Goal: Communication & Community: Answer question/provide support

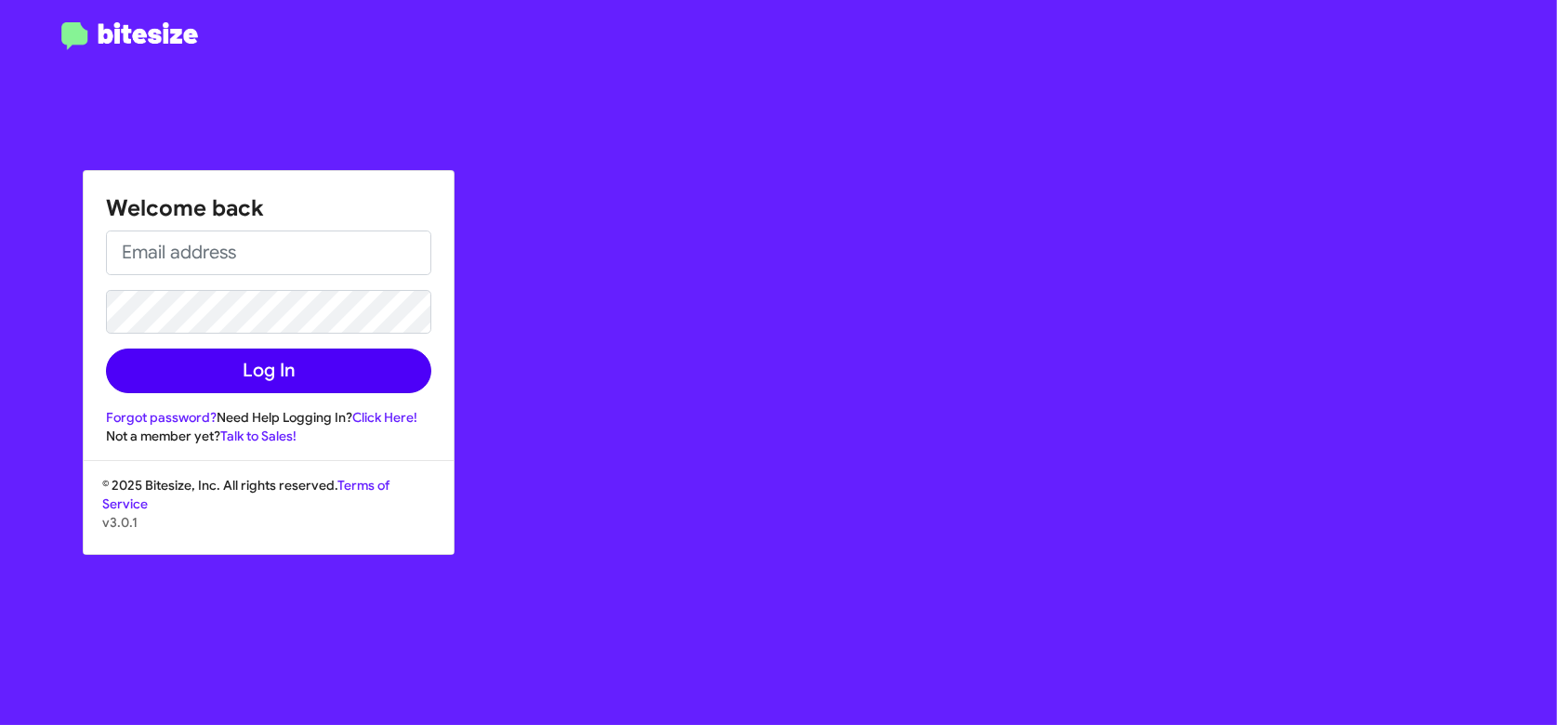
type input "[EMAIL_ADDRESS][DOMAIN_NAME]"
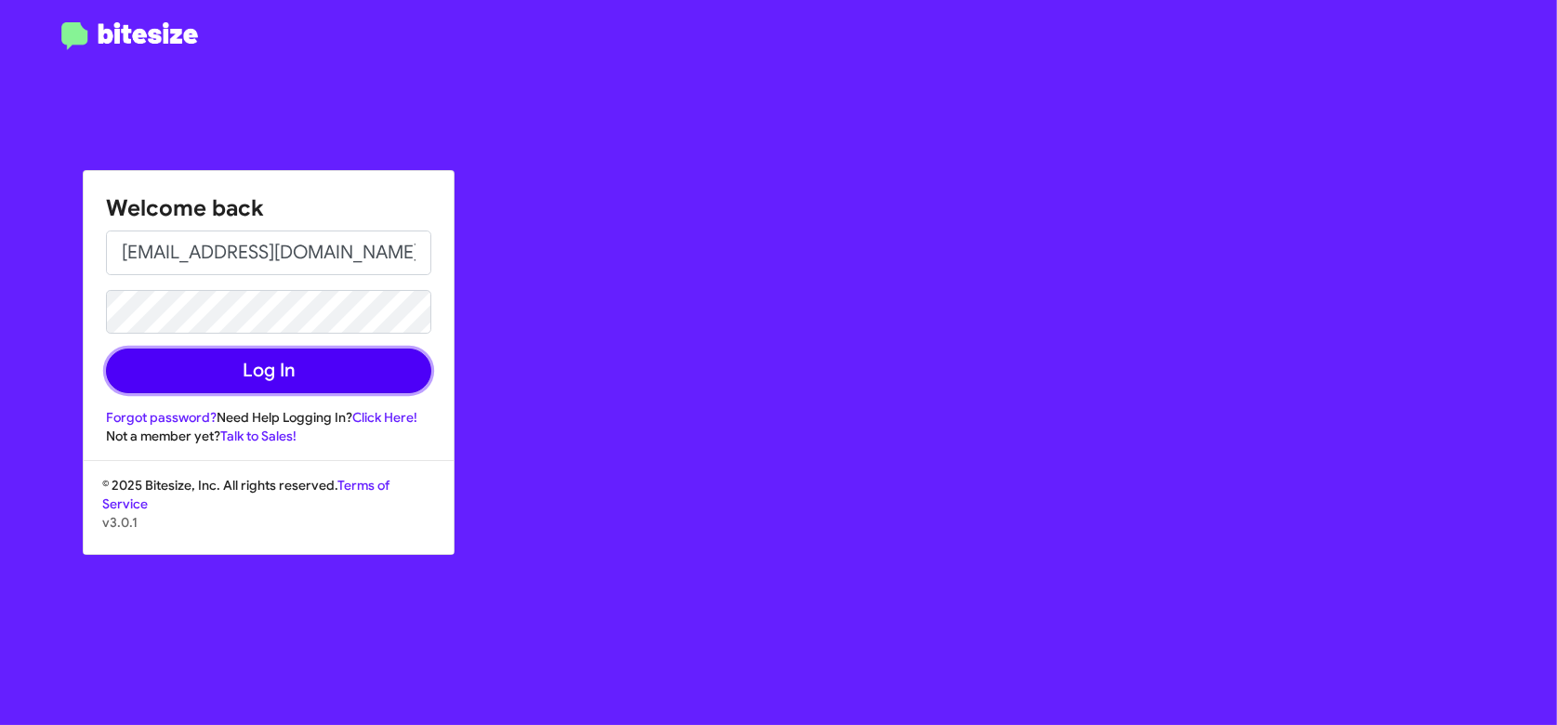
click at [266, 372] on button "Log In" at bounding box center [268, 370] width 325 height 45
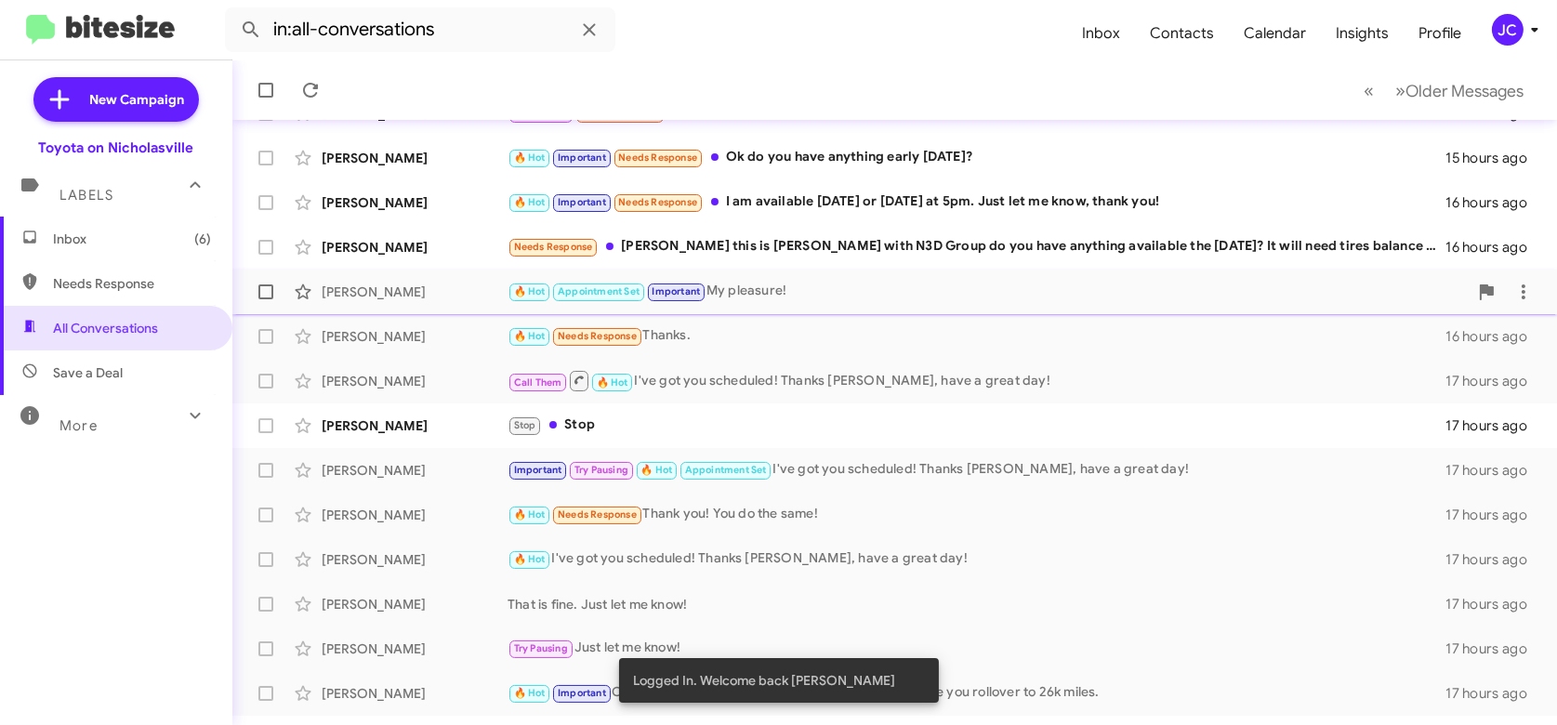
scroll to position [354, 0]
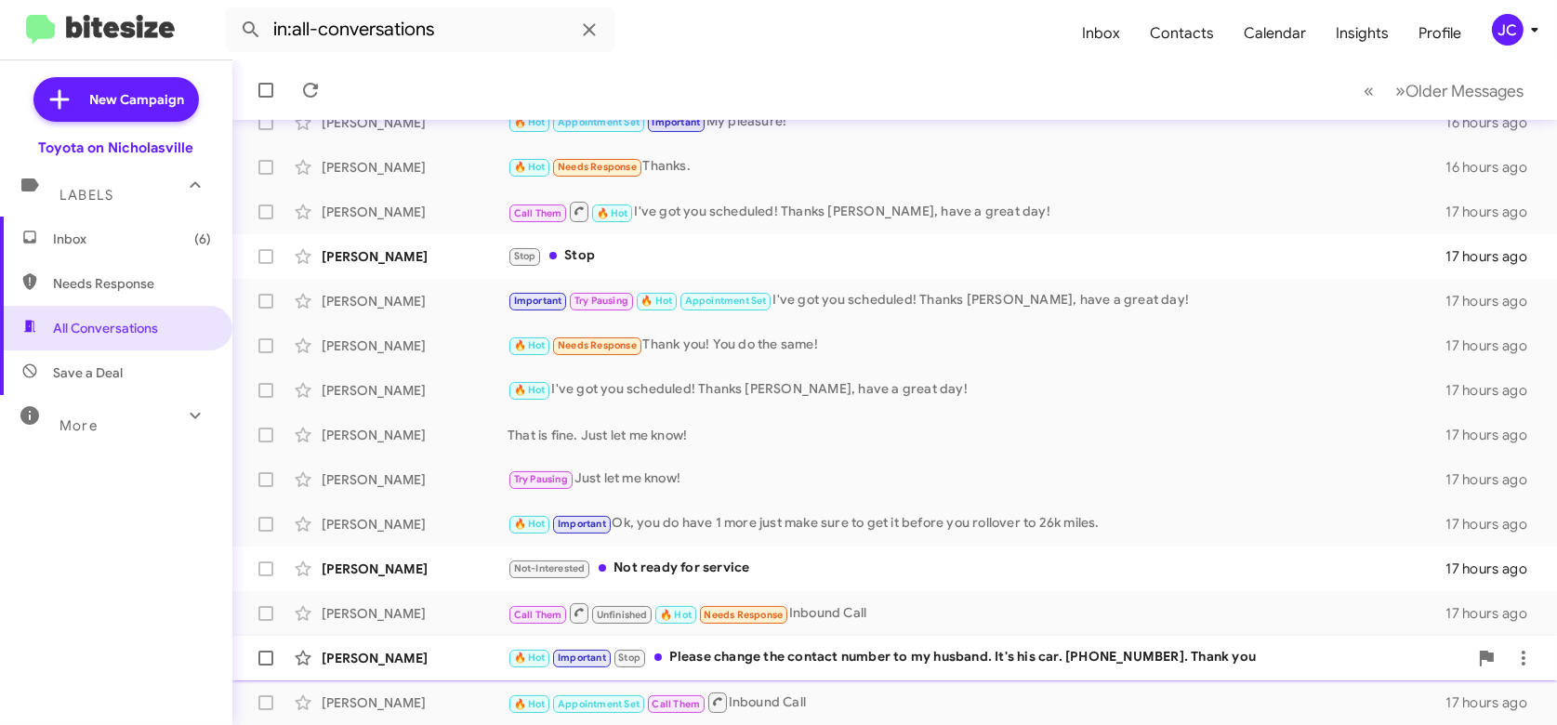
click at [451, 656] on div "[PERSON_NAME]" at bounding box center [415, 658] width 186 height 19
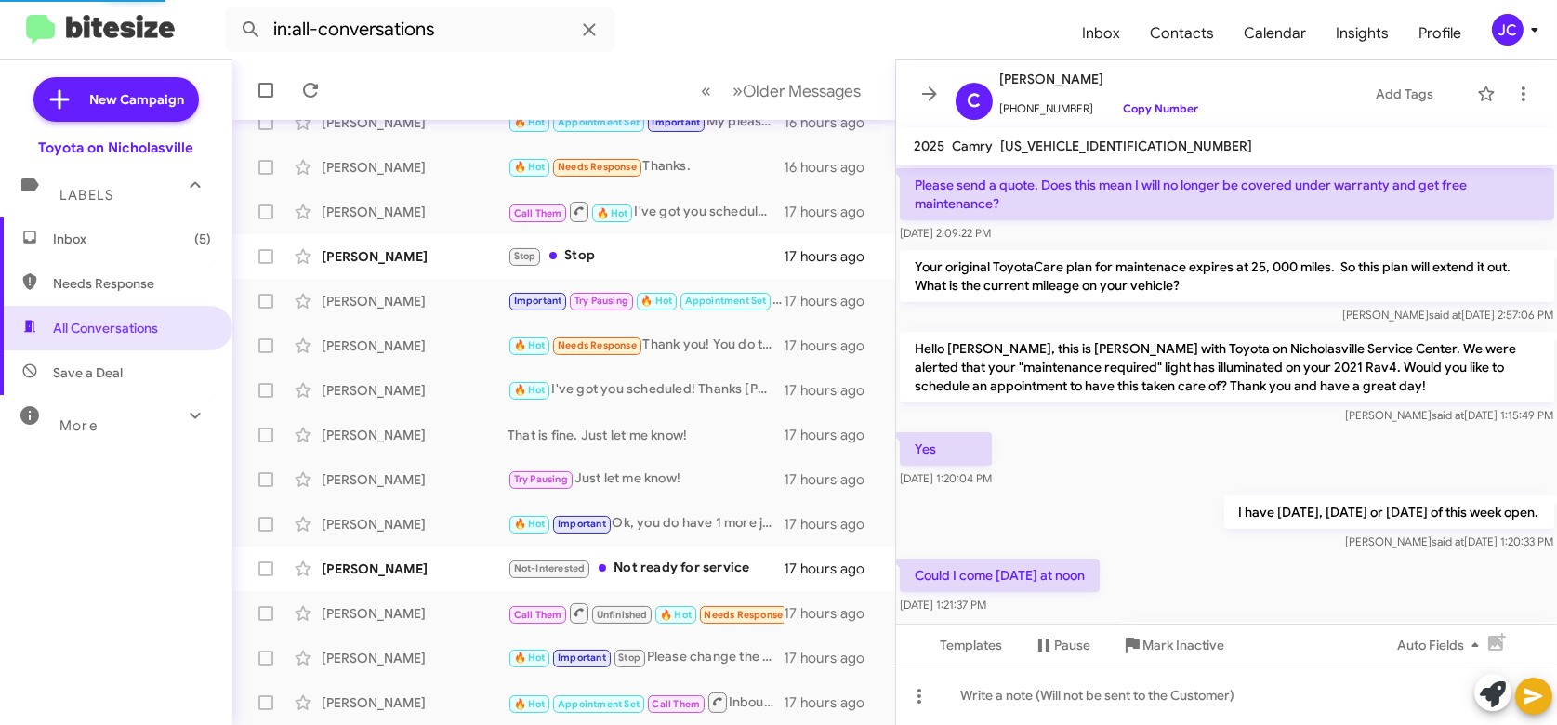
scroll to position [1027, 0]
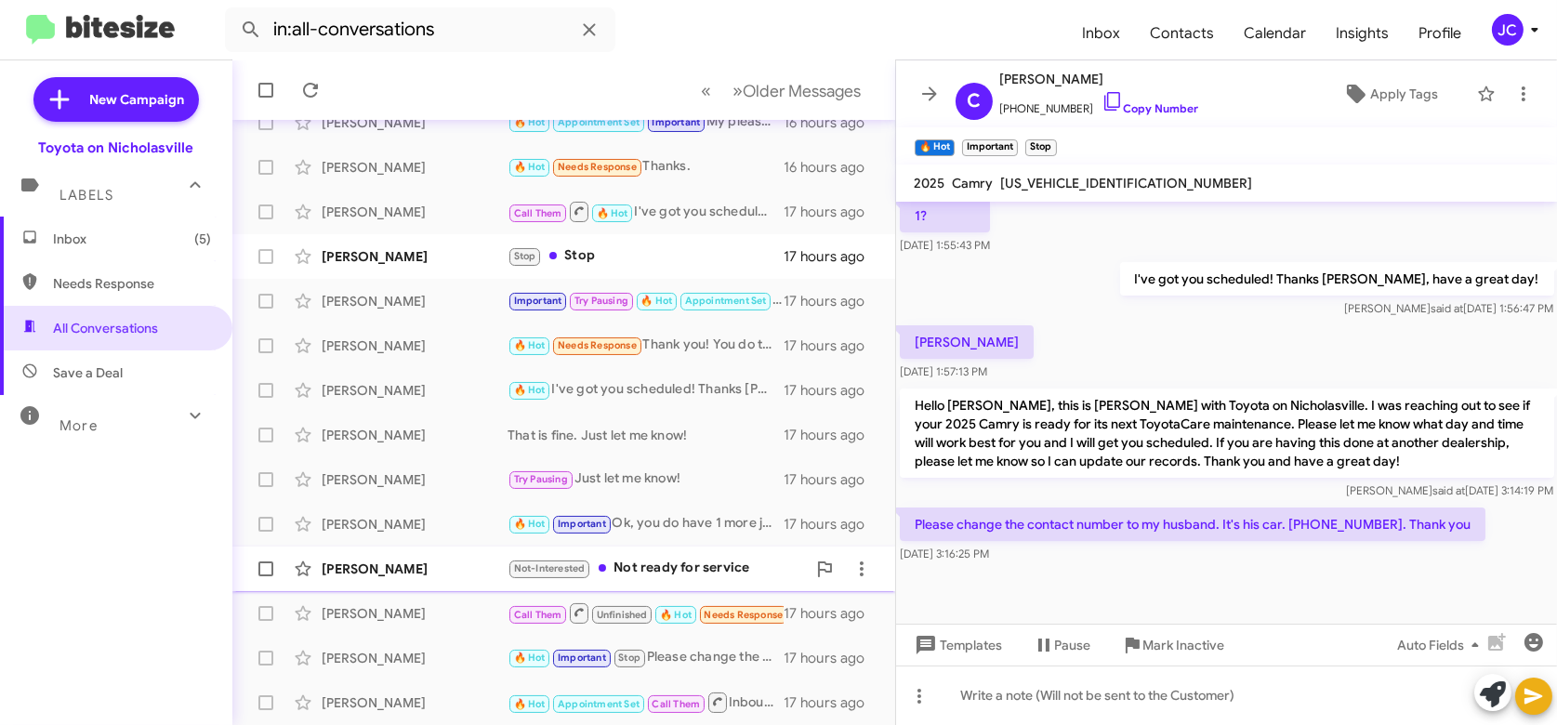
click at [419, 567] on div "[PERSON_NAME]" at bounding box center [415, 568] width 186 height 19
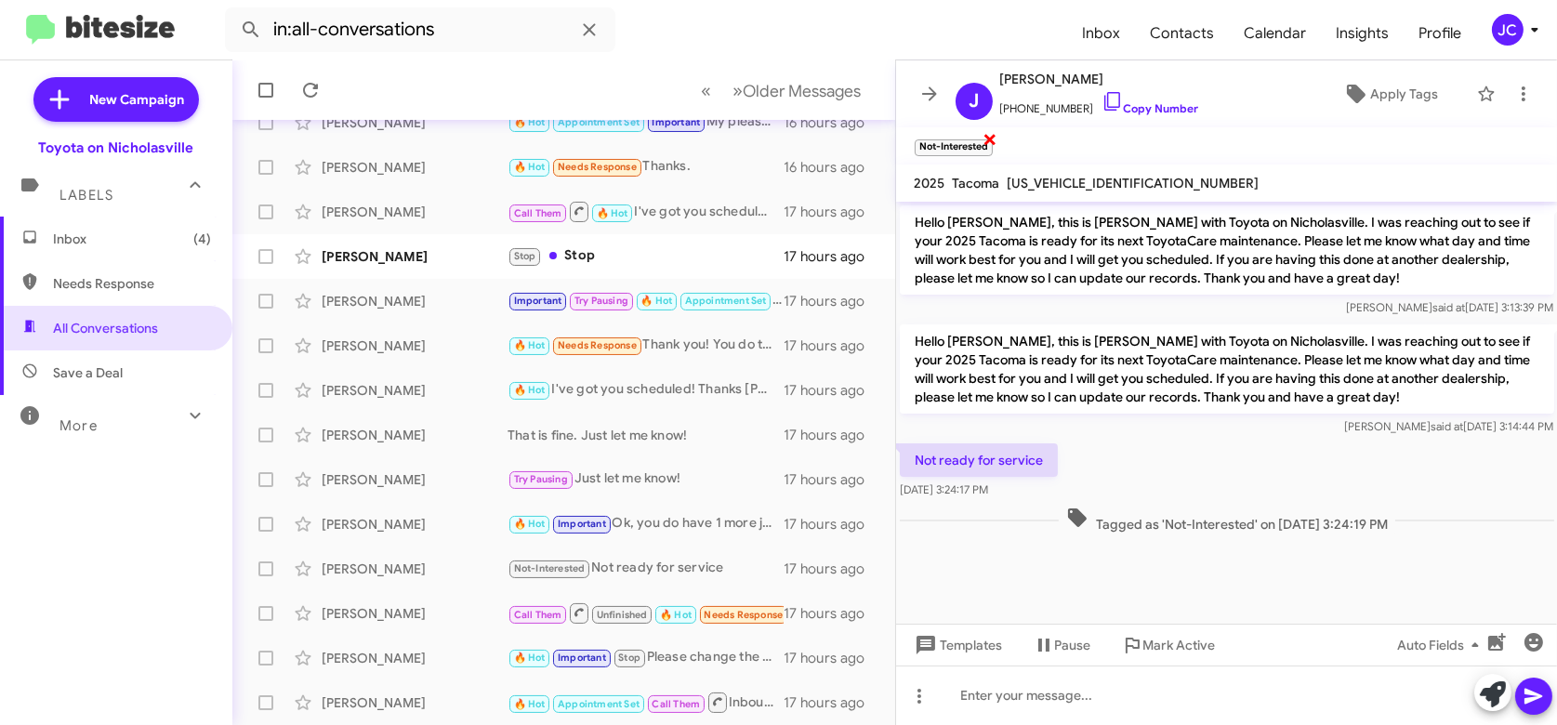
click at [987, 142] on span "×" at bounding box center [989, 138] width 15 height 22
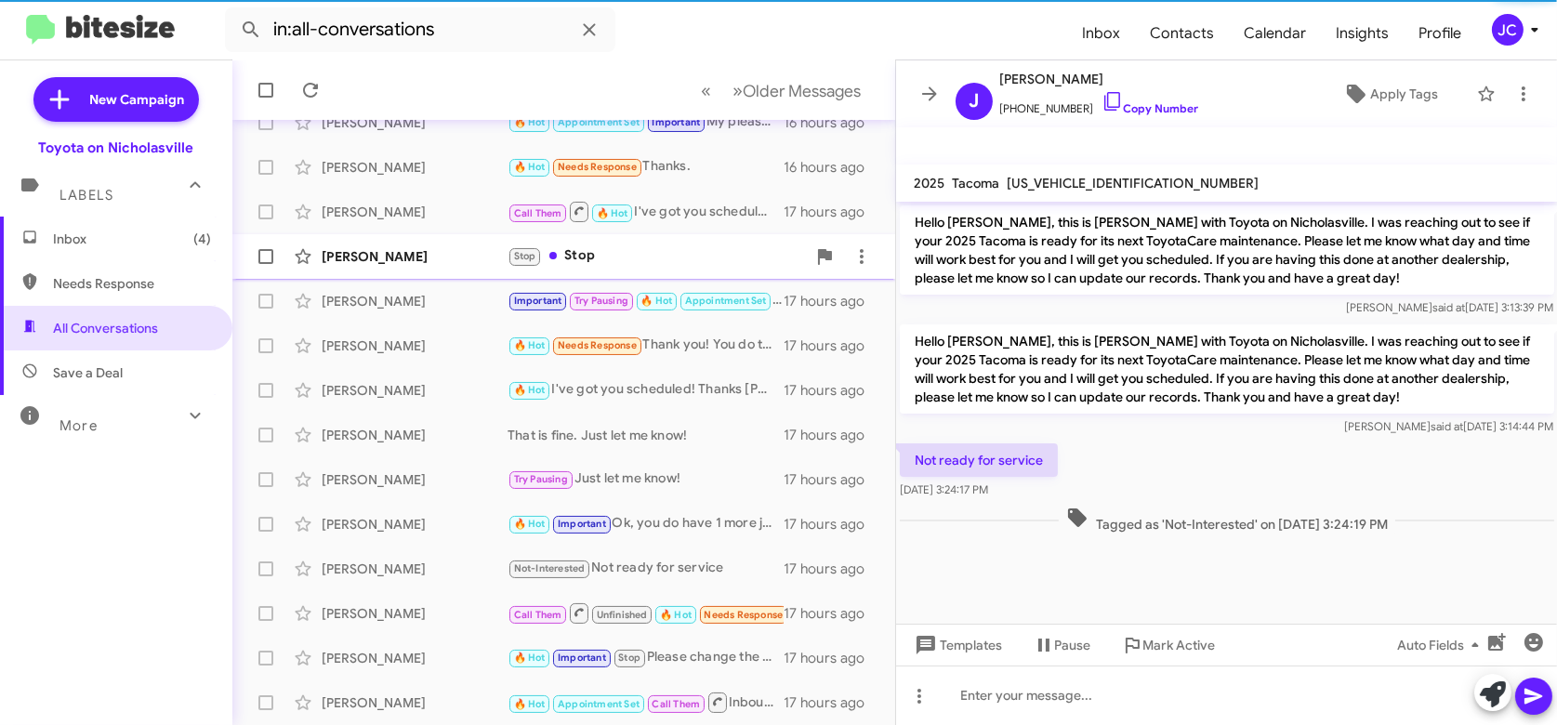
click at [388, 270] on div "[PERSON_NAME] Stop Stop 17 hours ago" at bounding box center [563, 256] width 633 height 37
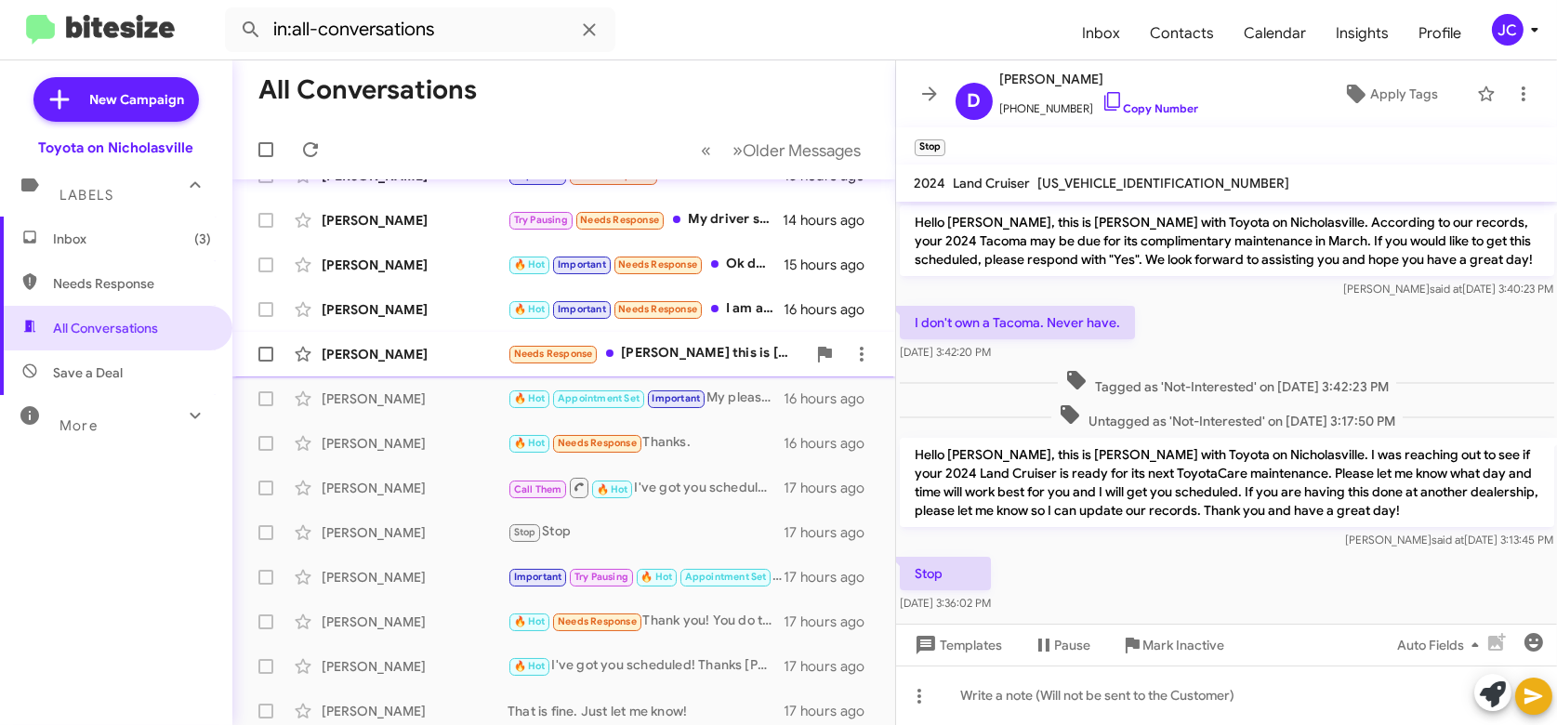
scroll to position [75, 0]
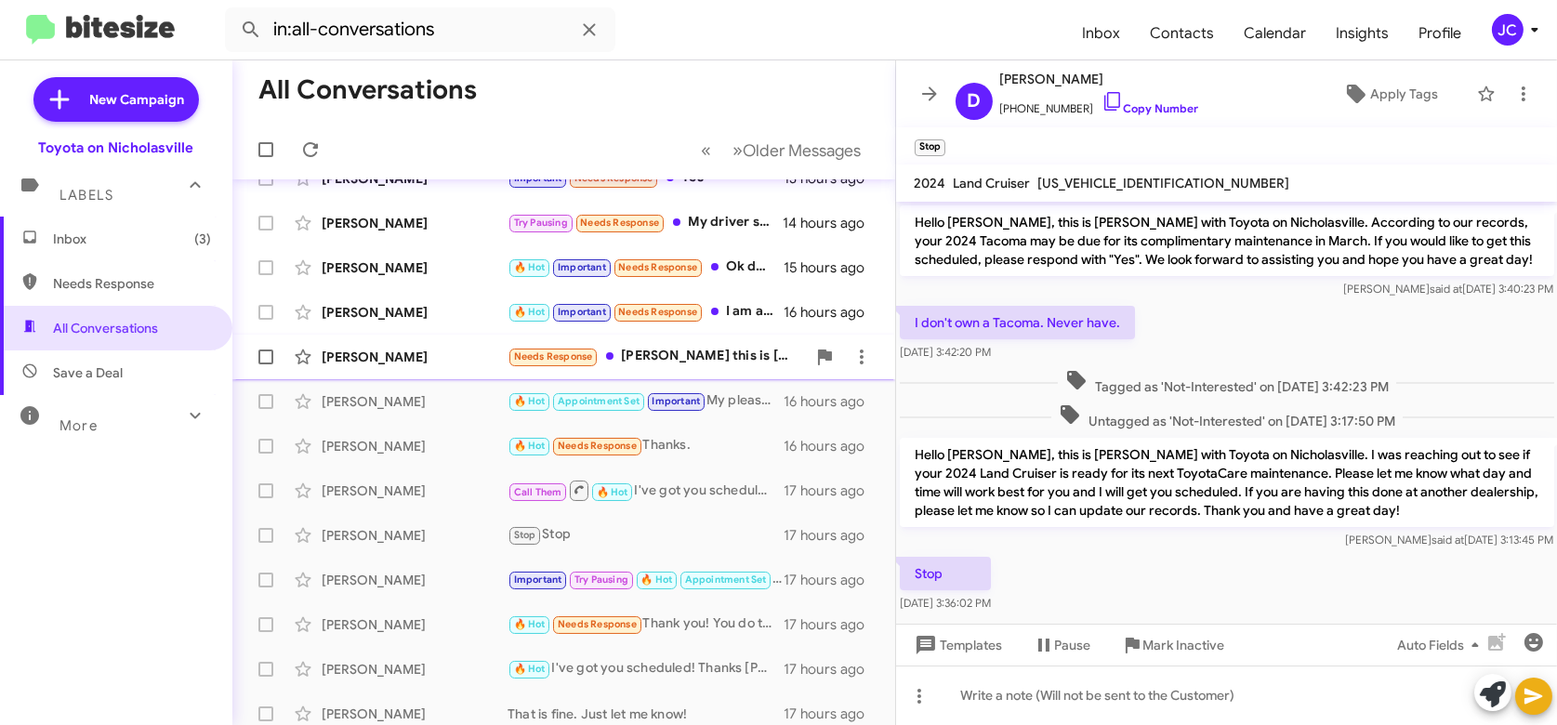
click at [408, 354] on div "[PERSON_NAME]" at bounding box center [415, 357] width 186 height 19
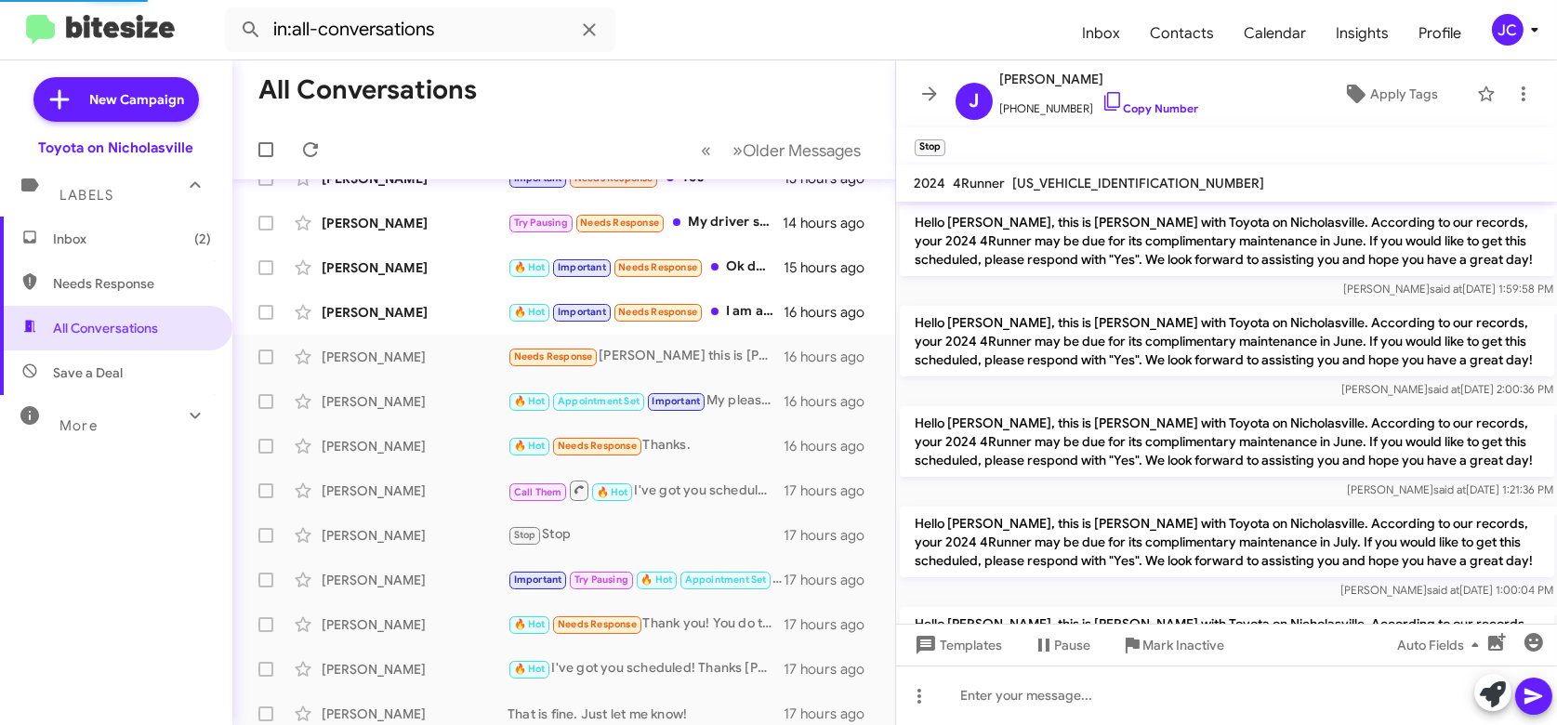
scroll to position [437, 0]
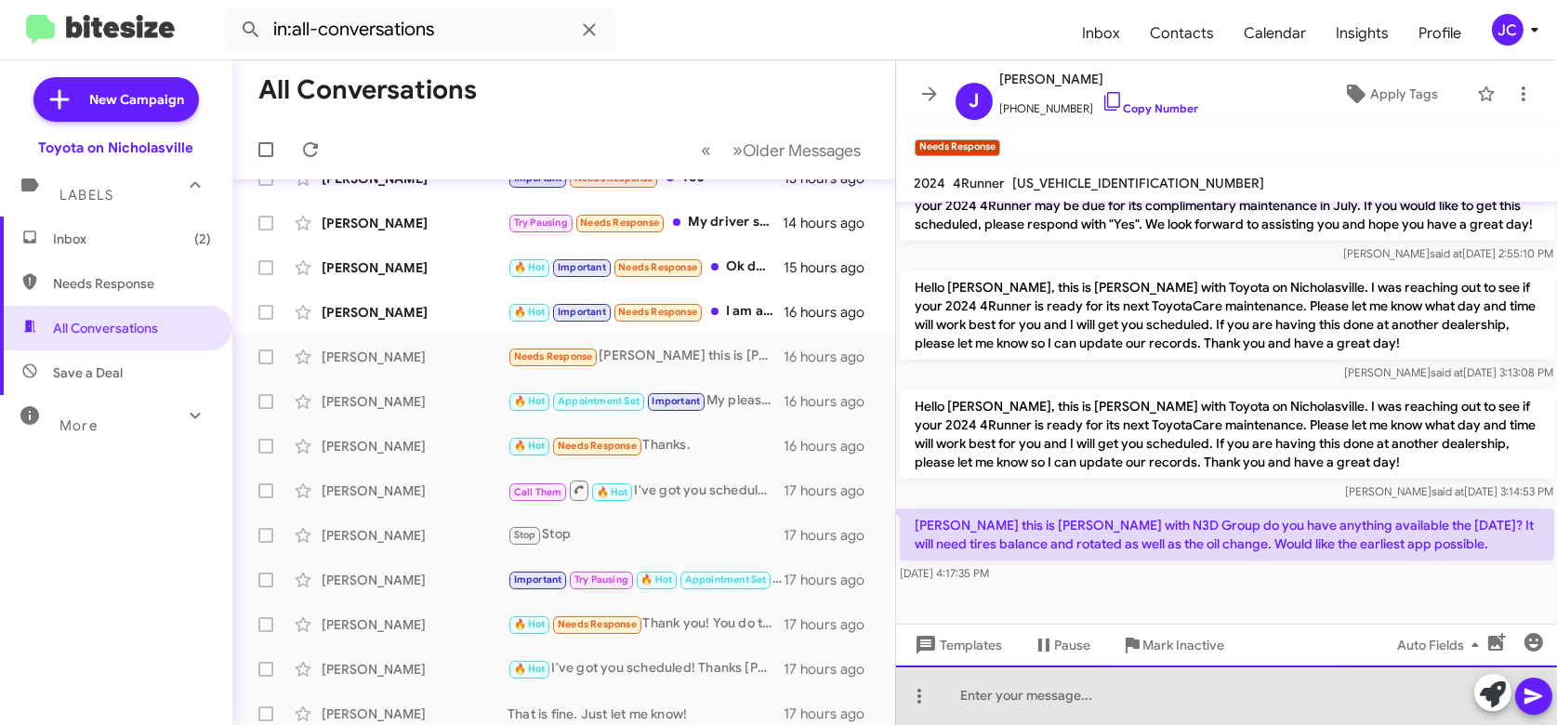
click at [1213, 694] on div at bounding box center [1227, 694] width 662 height 59
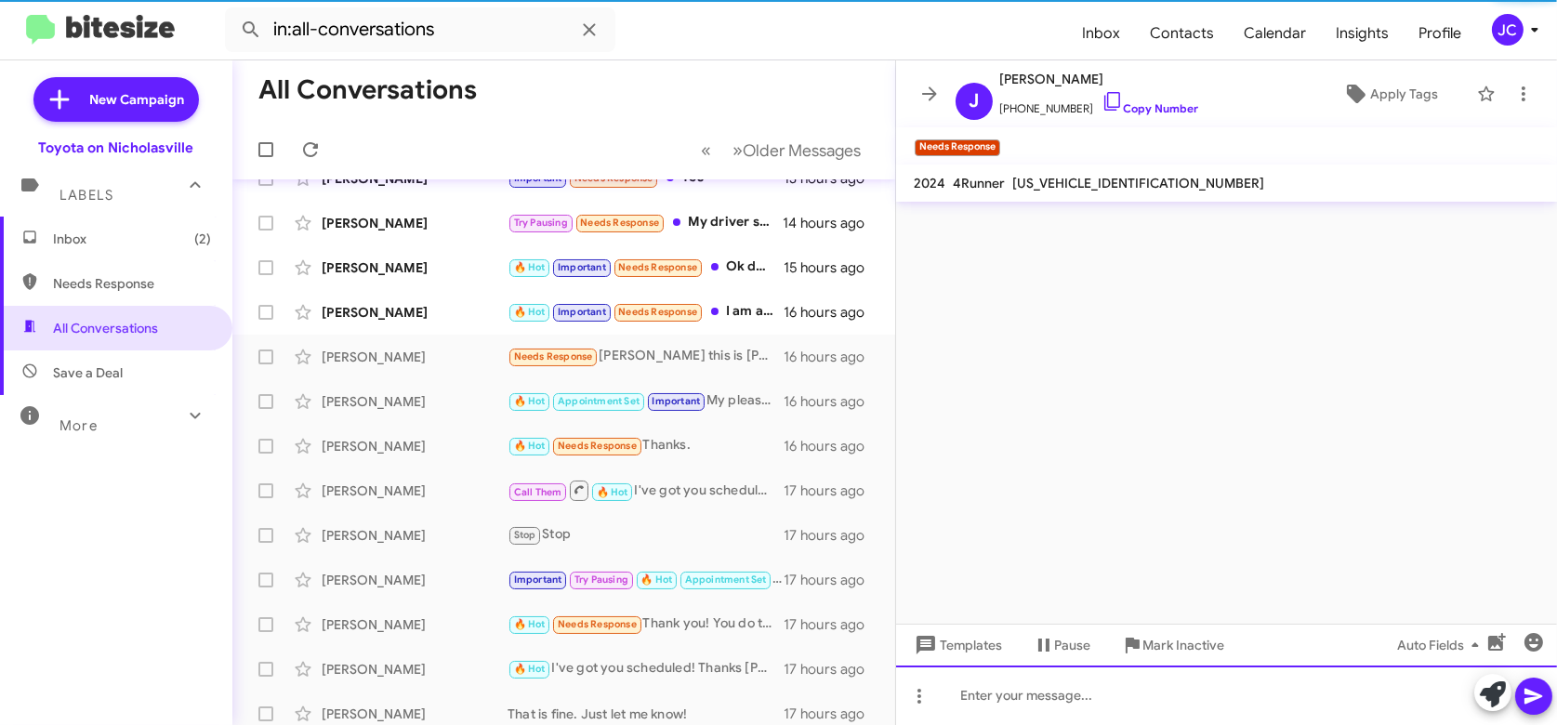
scroll to position [0, 0]
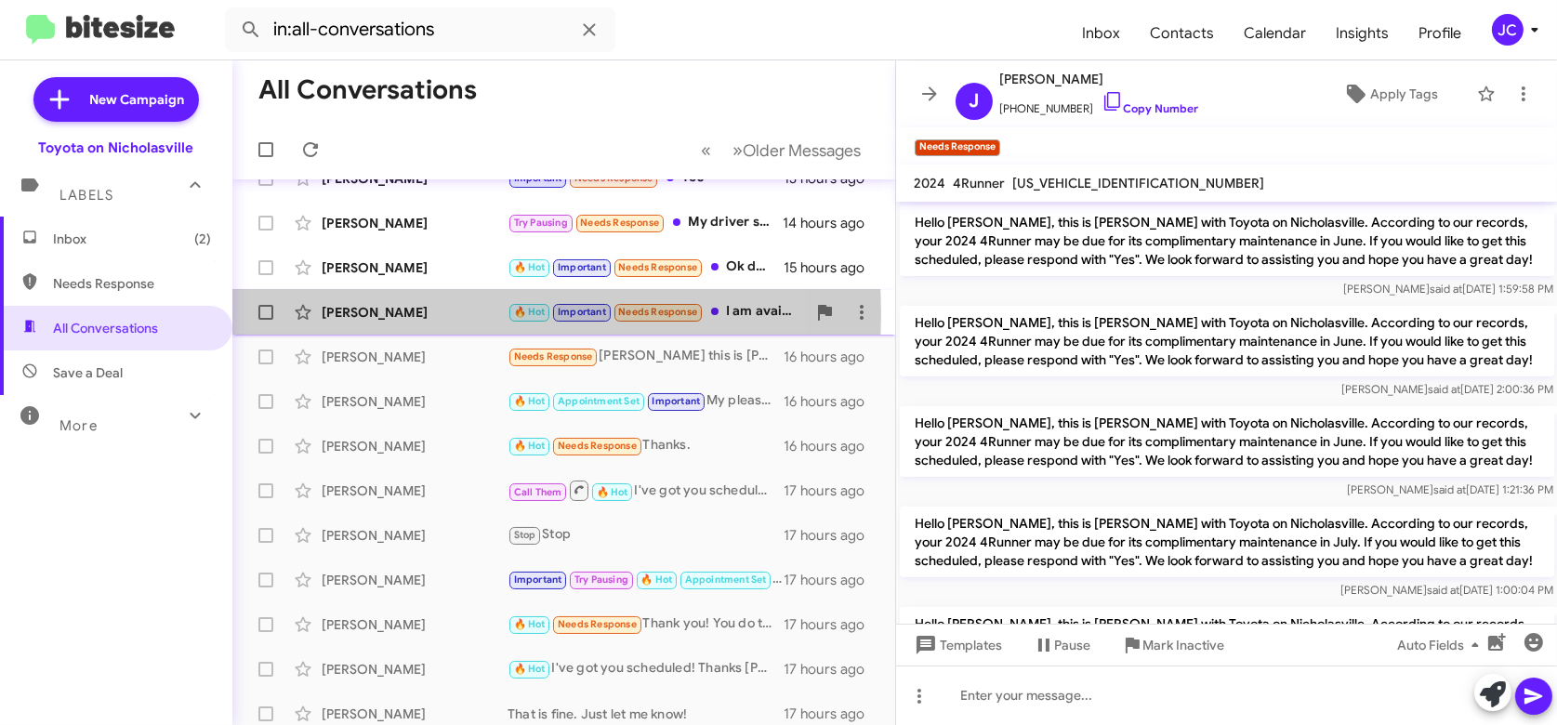
click at [371, 315] on div "[PERSON_NAME]" at bounding box center [415, 312] width 186 height 19
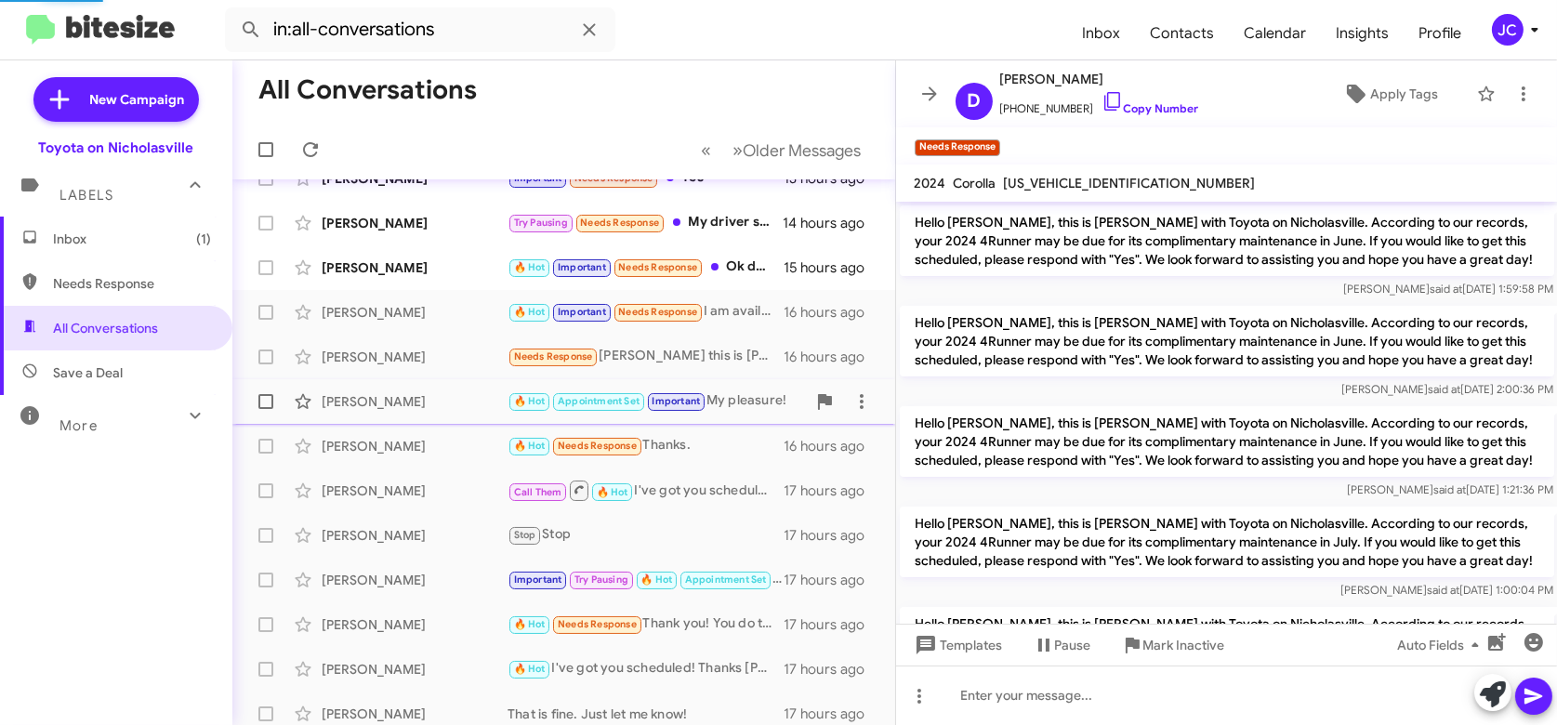
scroll to position [1158, 0]
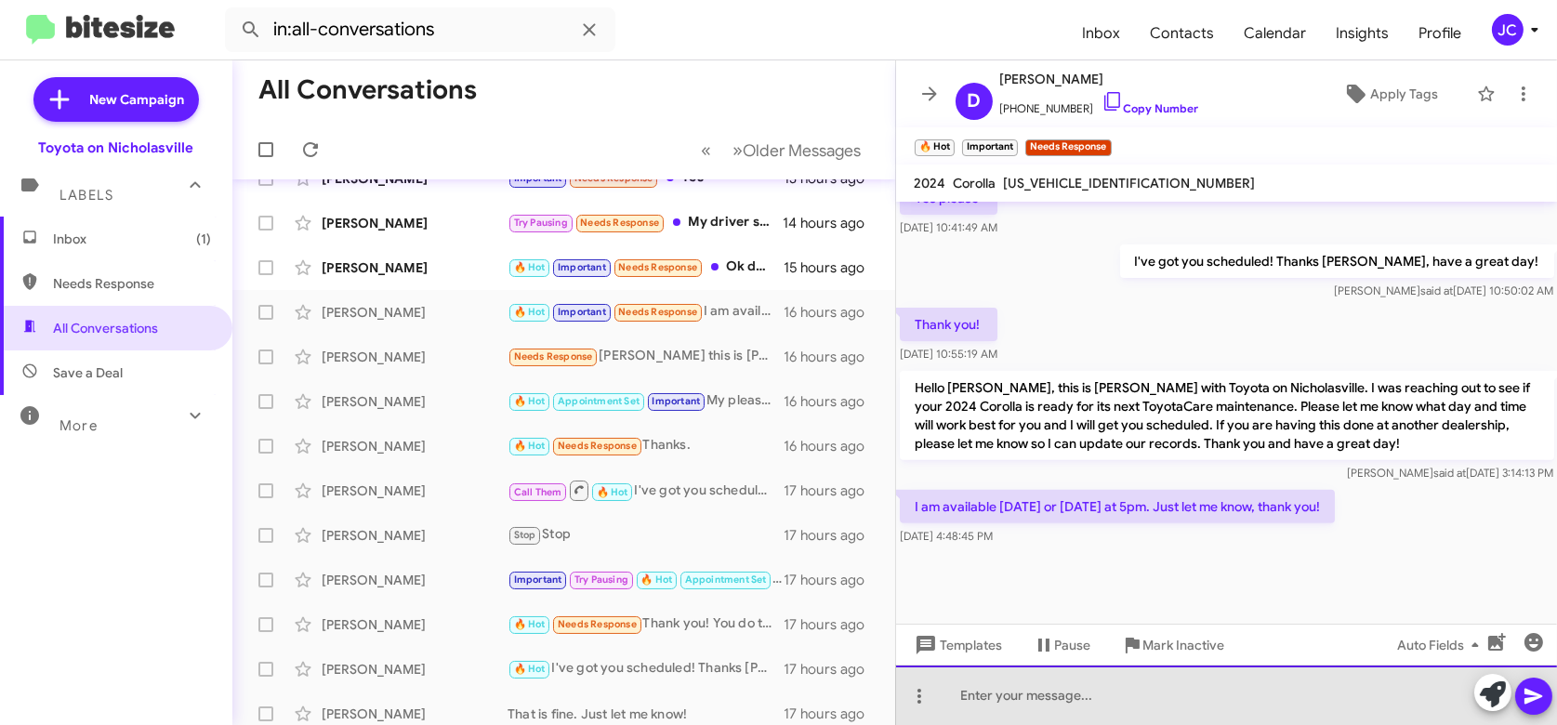
click at [974, 698] on div at bounding box center [1227, 694] width 662 height 59
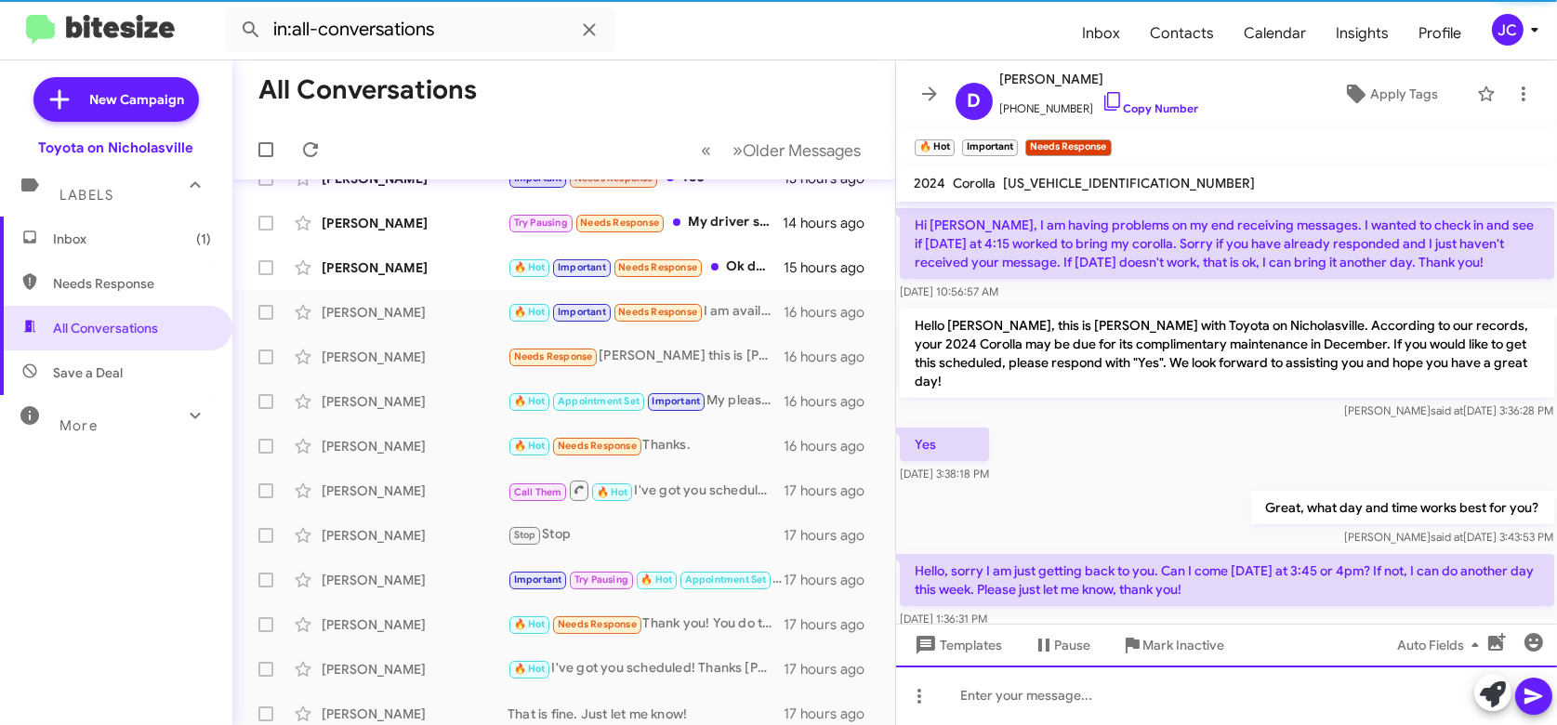
scroll to position [641, 0]
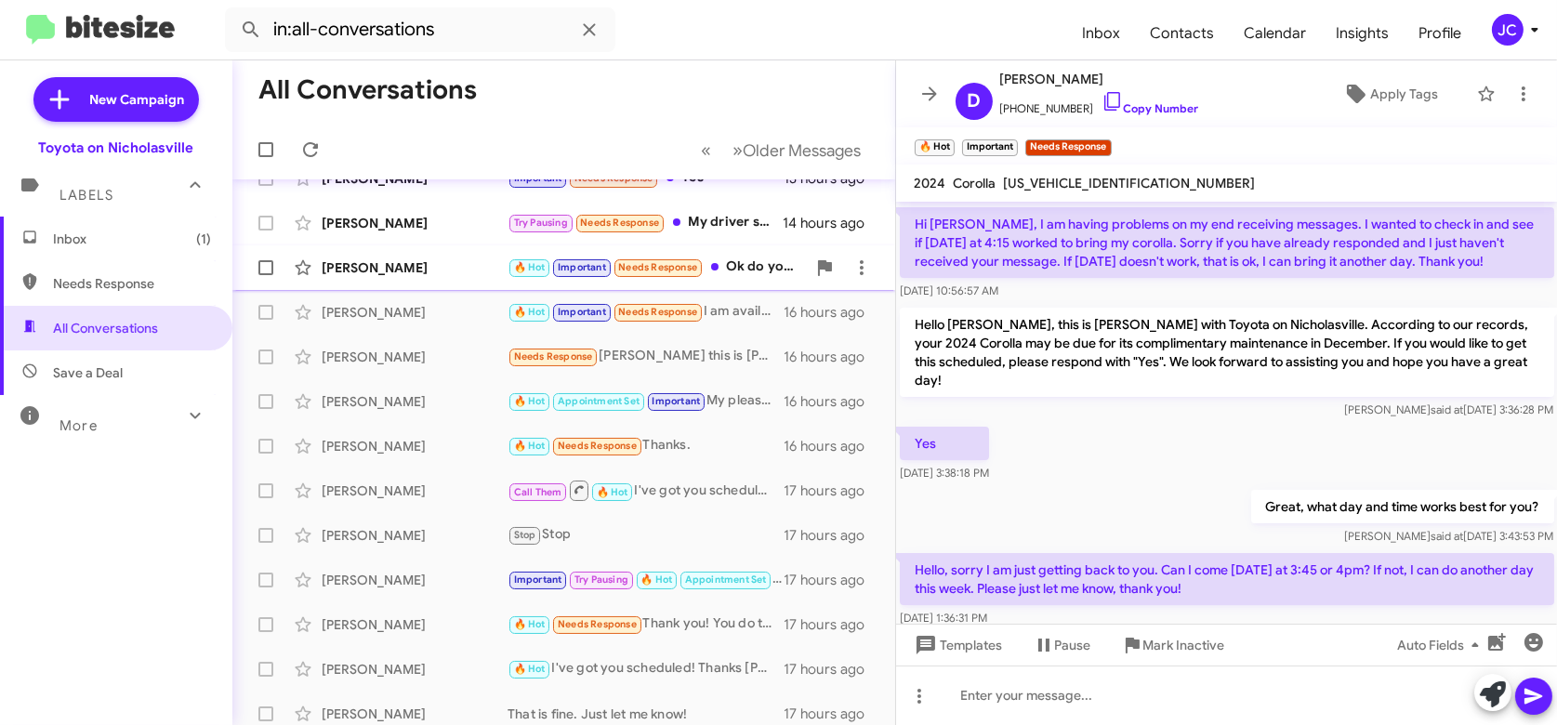
click at [414, 255] on div "[PERSON_NAME] 🔥 Hot Important Needs Response Ok do you have anything early [DAT…" at bounding box center [563, 267] width 633 height 37
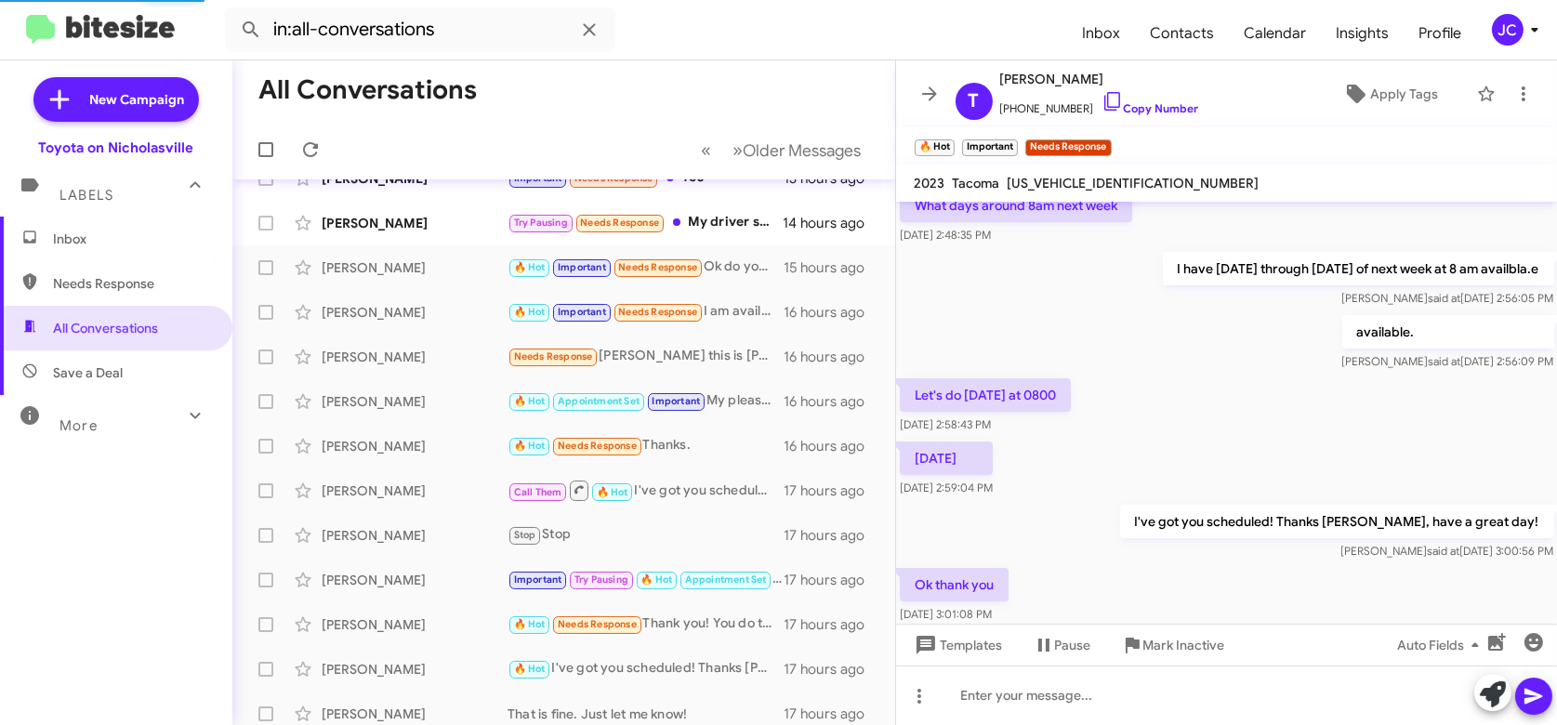
scroll to position [1139, 0]
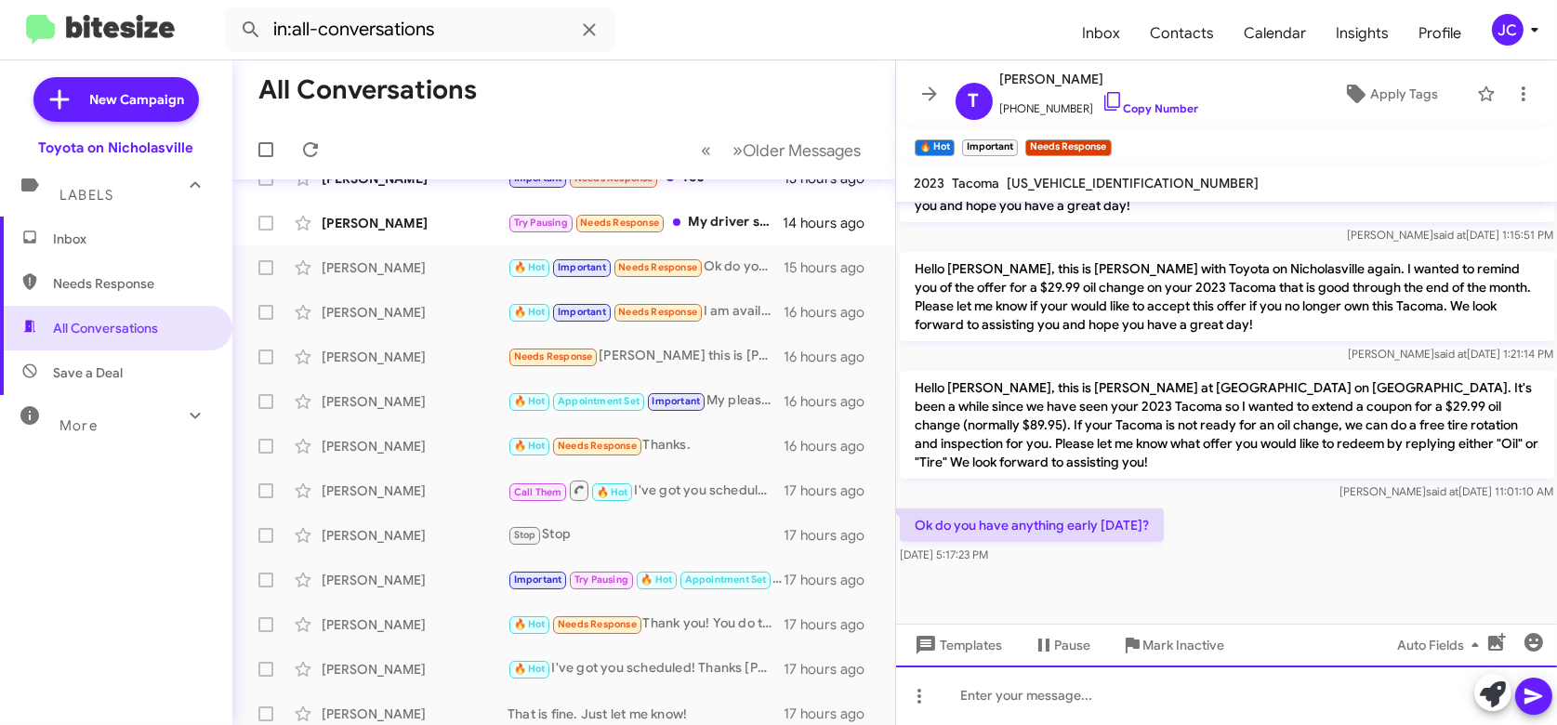
click at [1147, 685] on div at bounding box center [1227, 694] width 662 height 59
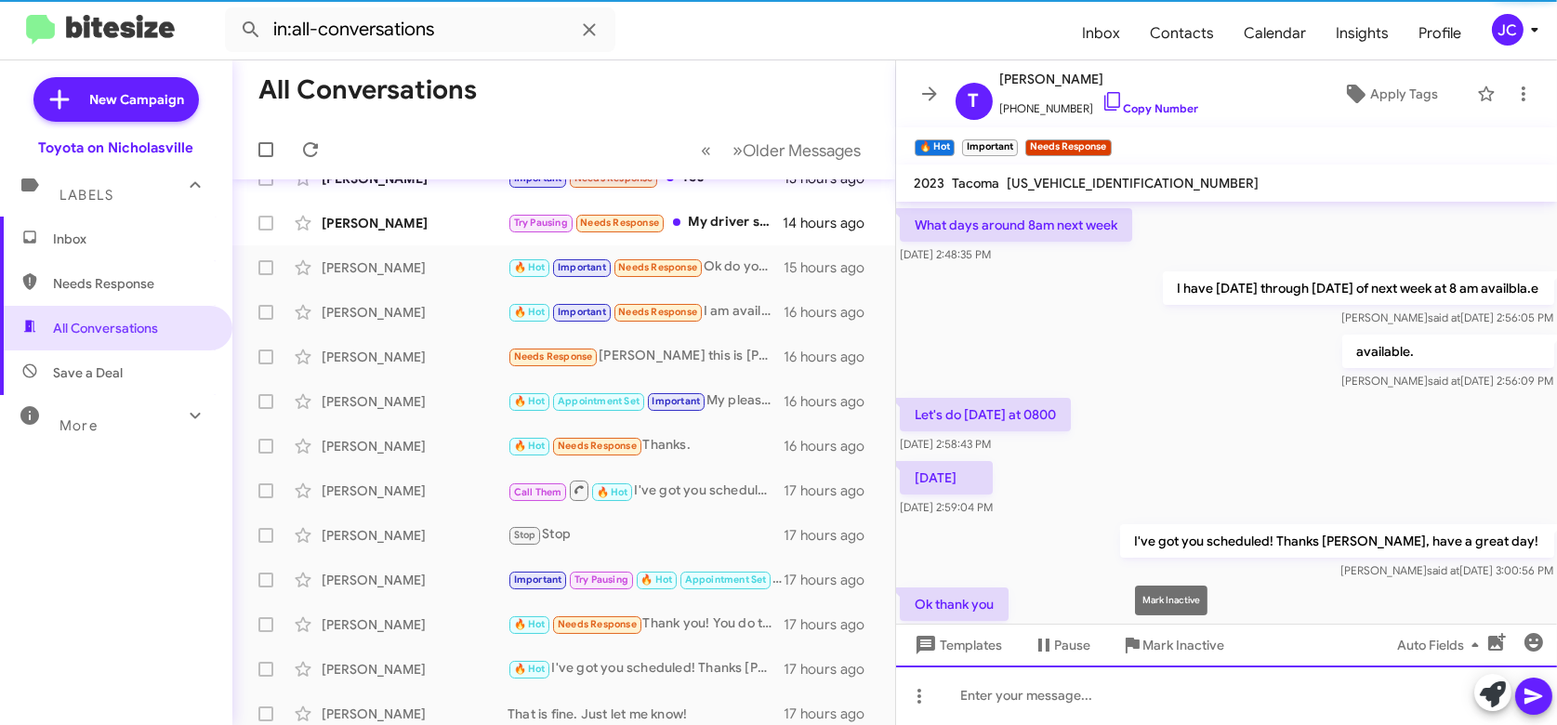
scroll to position [623, 0]
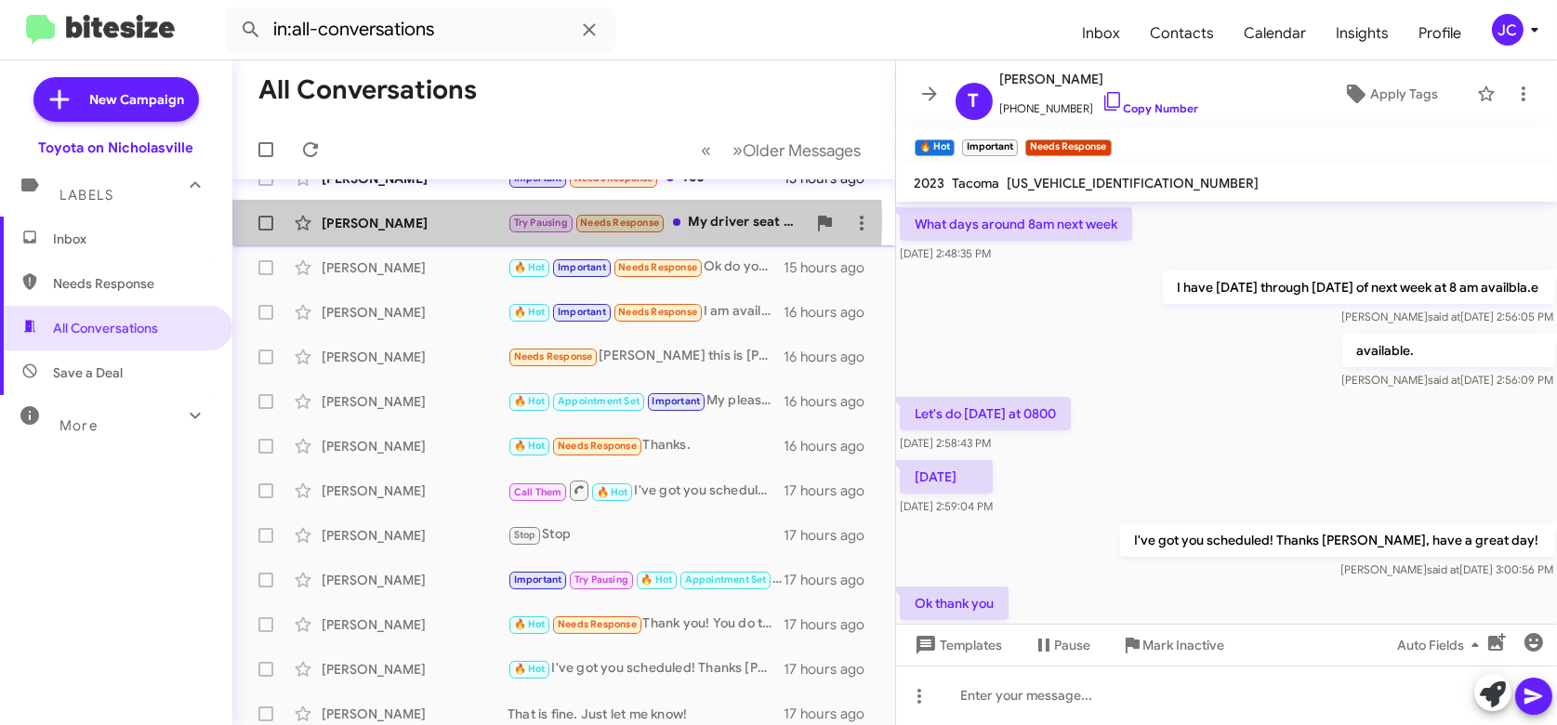
click at [428, 219] on div "[PERSON_NAME]" at bounding box center [415, 223] width 186 height 19
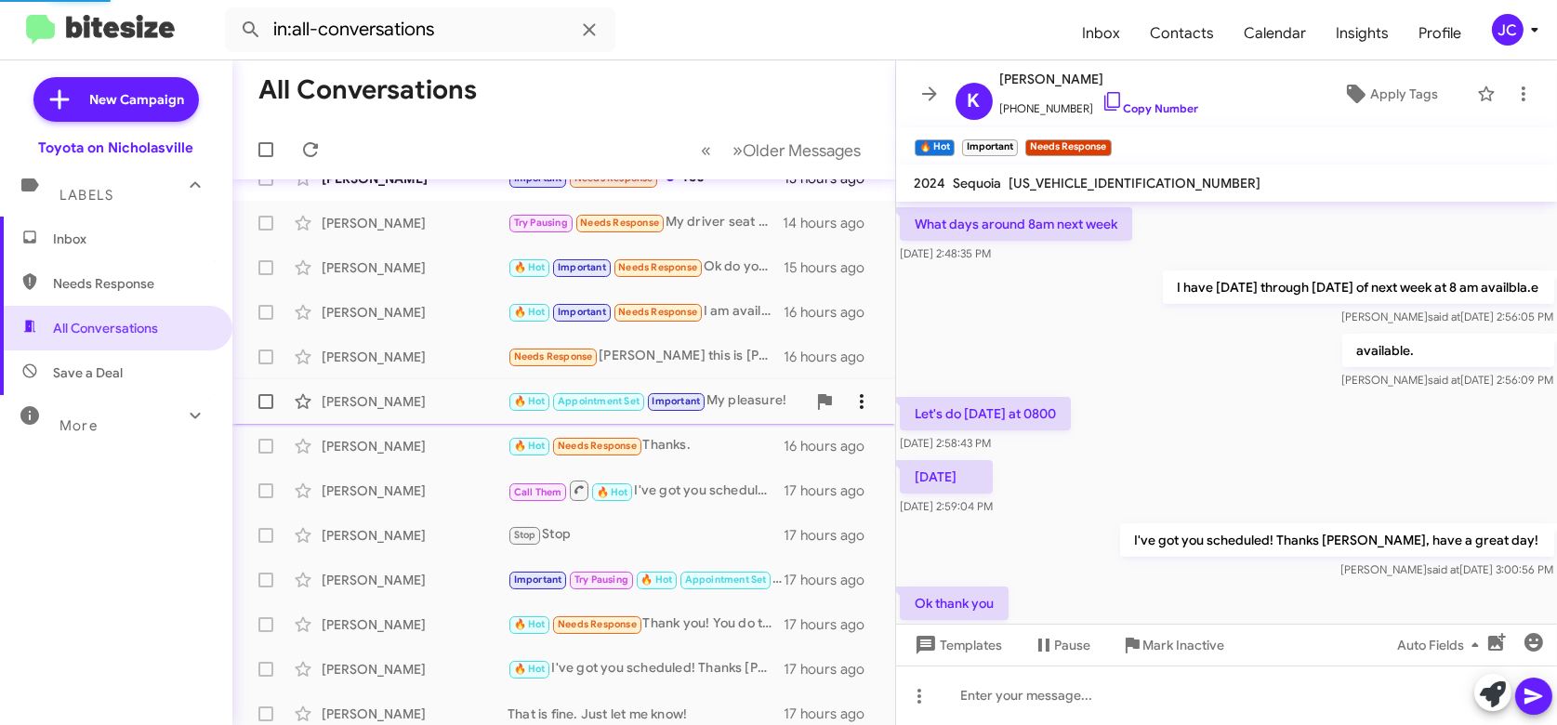
scroll to position [46, 0]
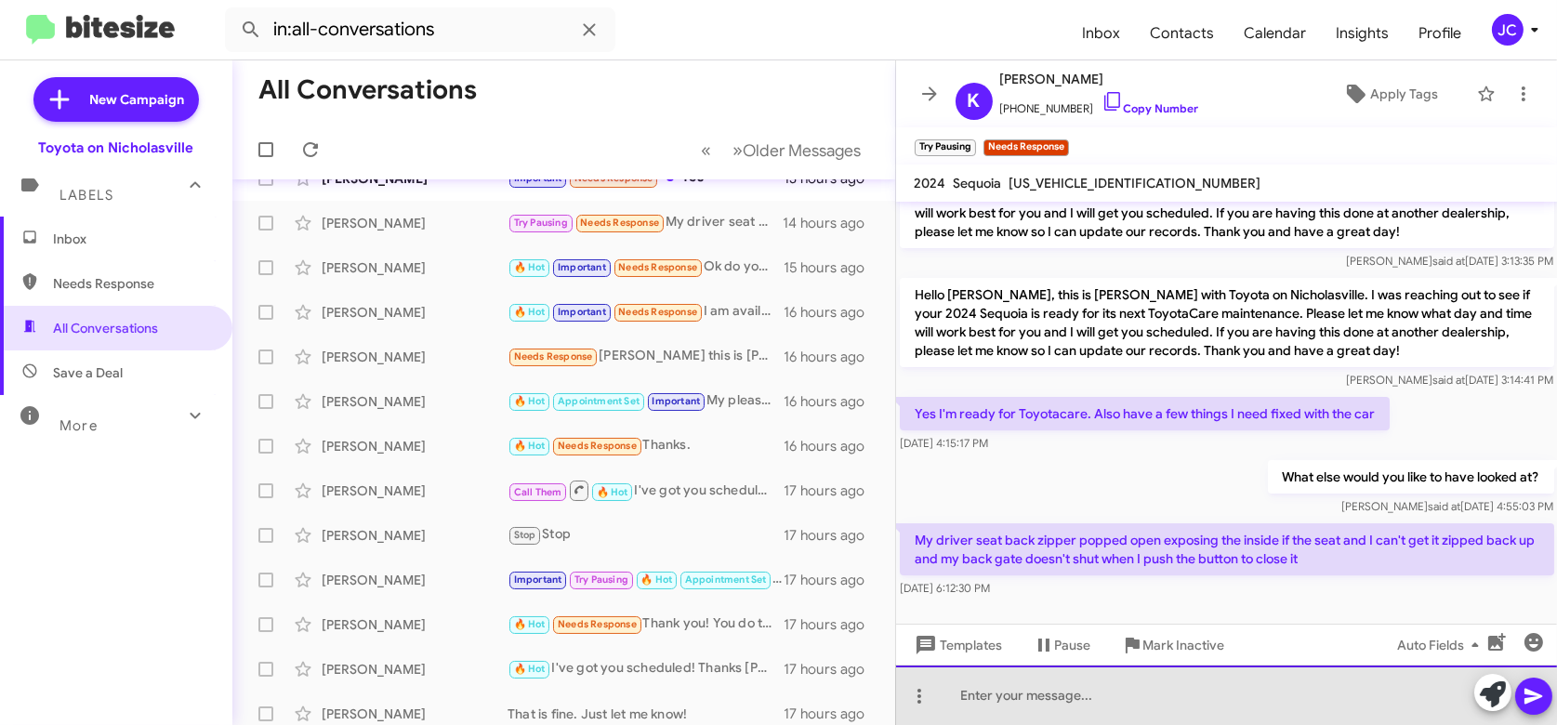
click at [986, 690] on div at bounding box center [1227, 694] width 662 height 59
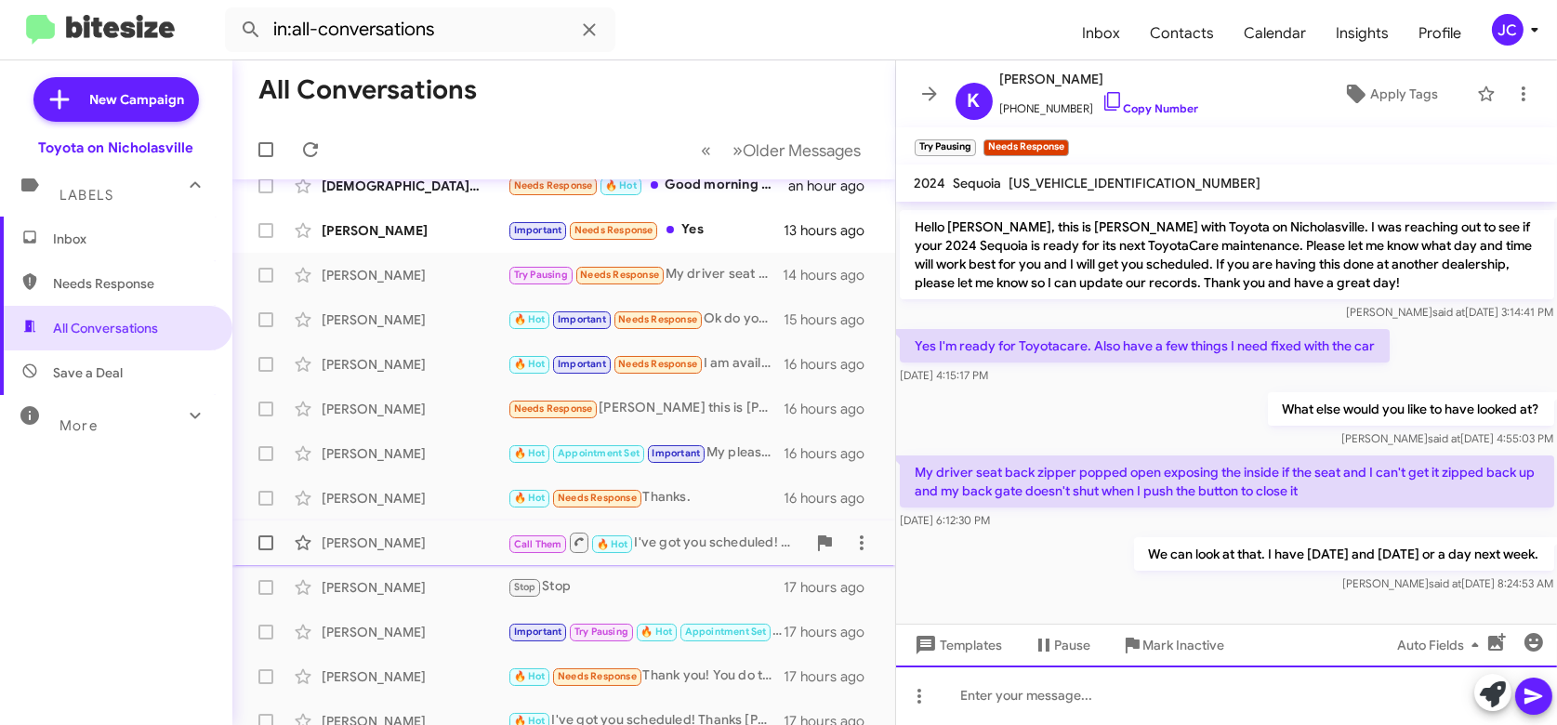
scroll to position [0, 0]
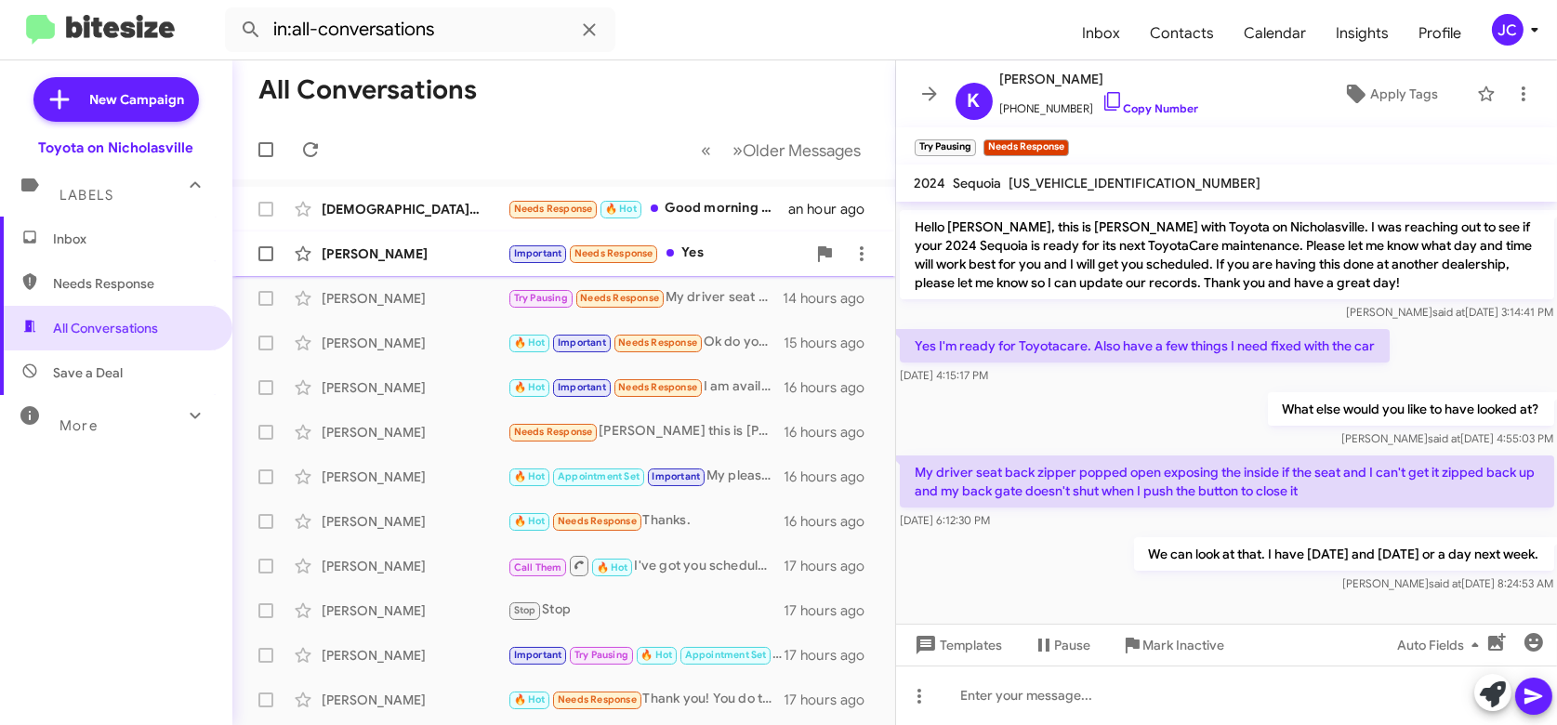
click at [415, 256] on div "[PERSON_NAME]" at bounding box center [415, 253] width 186 height 19
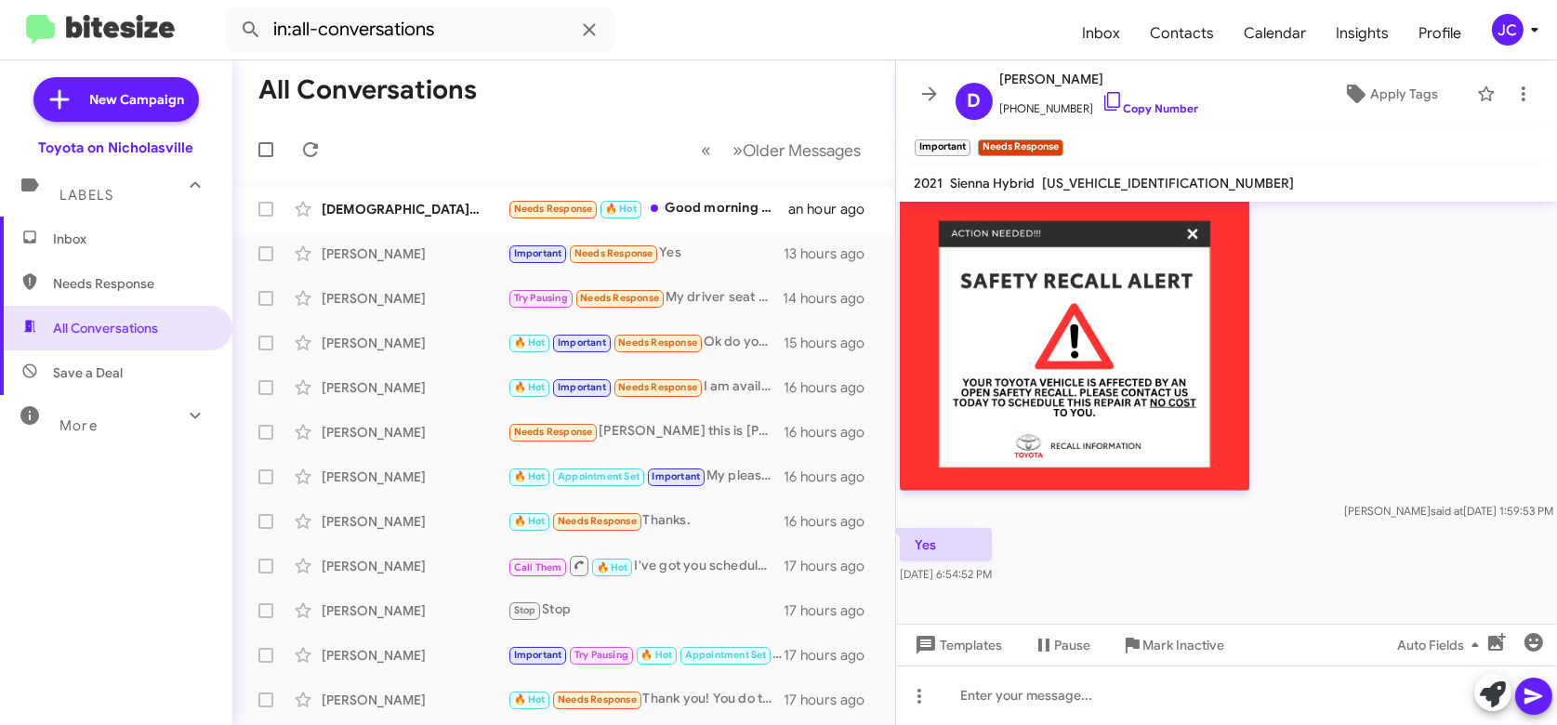
scroll to position [1626, 0]
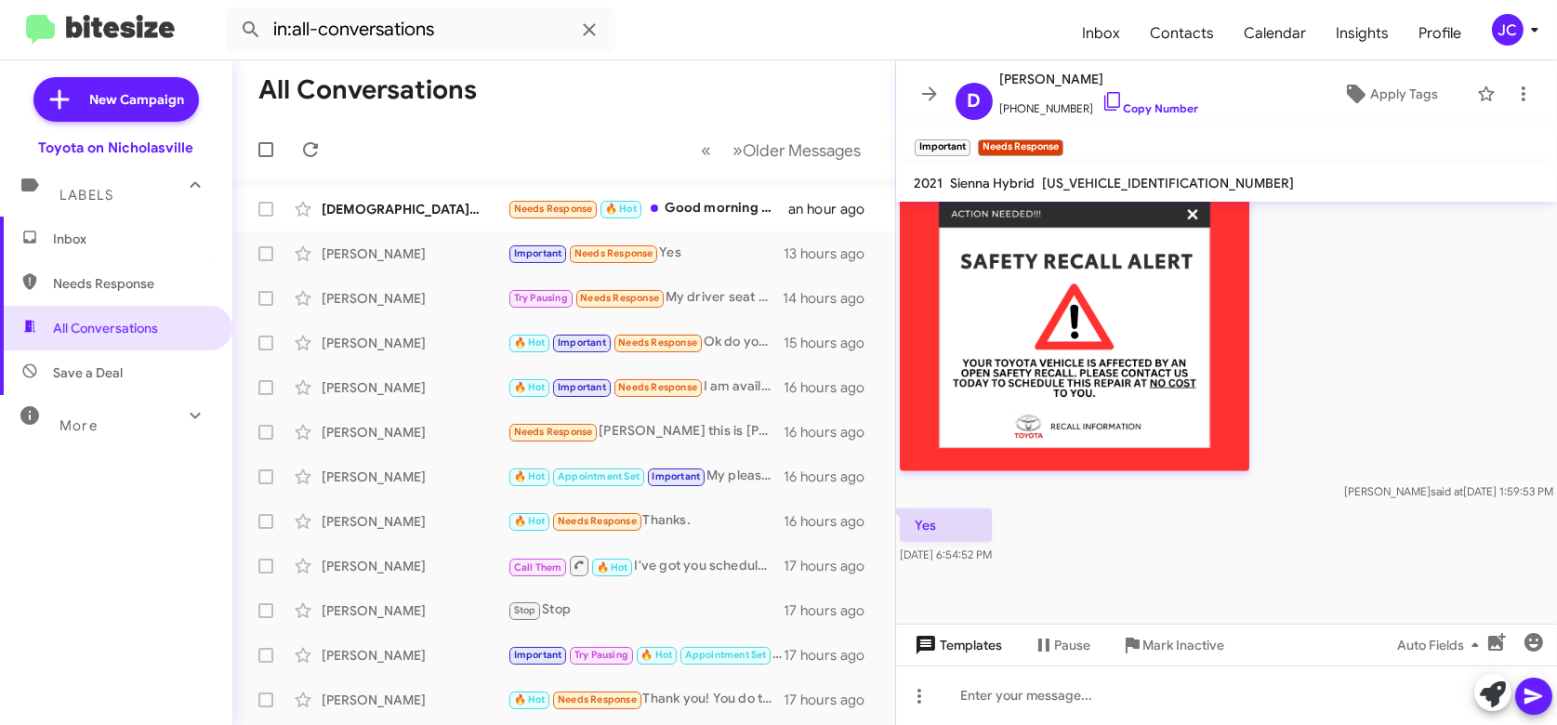
click at [964, 639] on span "Templates" at bounding box center [957, 644] width 92 height 33
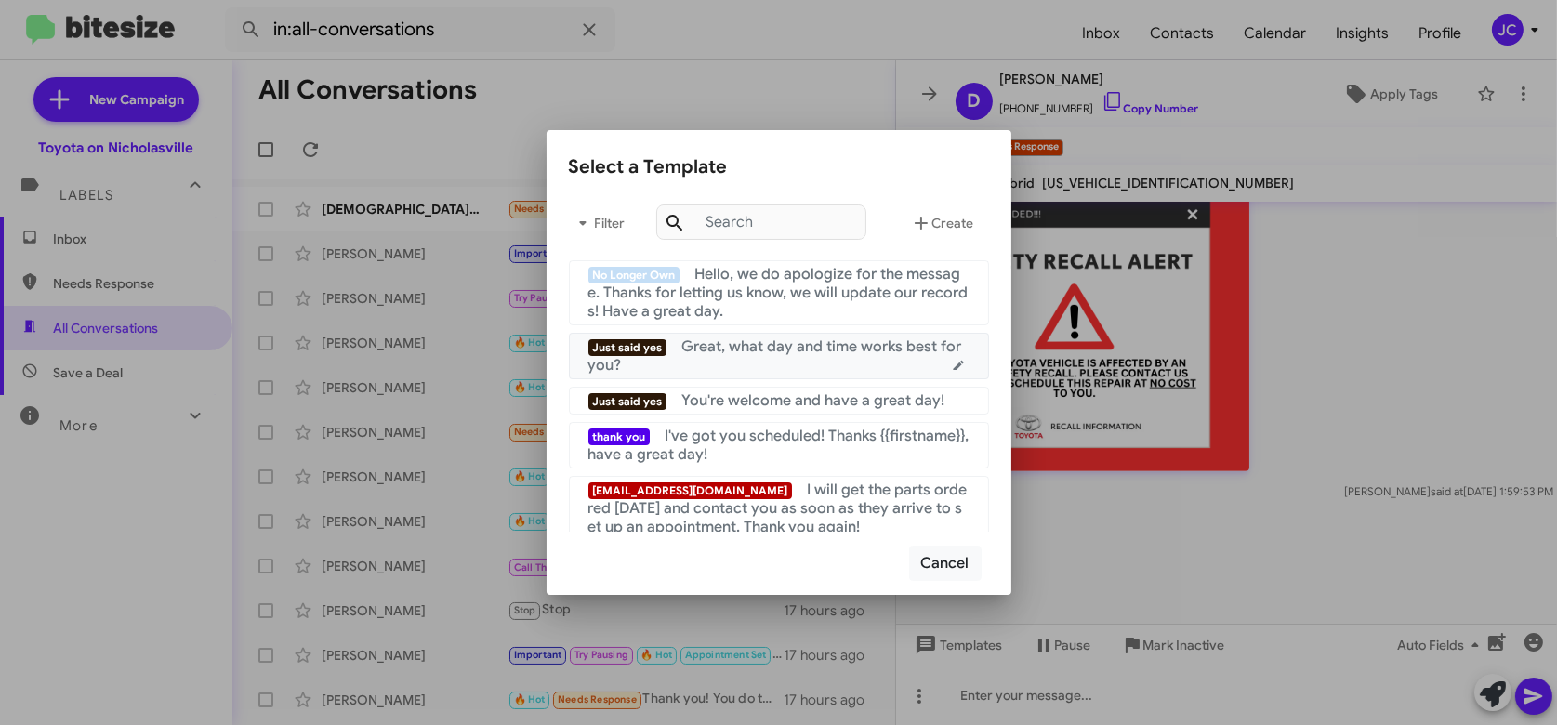
click at [807, 348] on span "Great, what day and time works best for you?" at bounding box center [775, 355] width 374 height 37
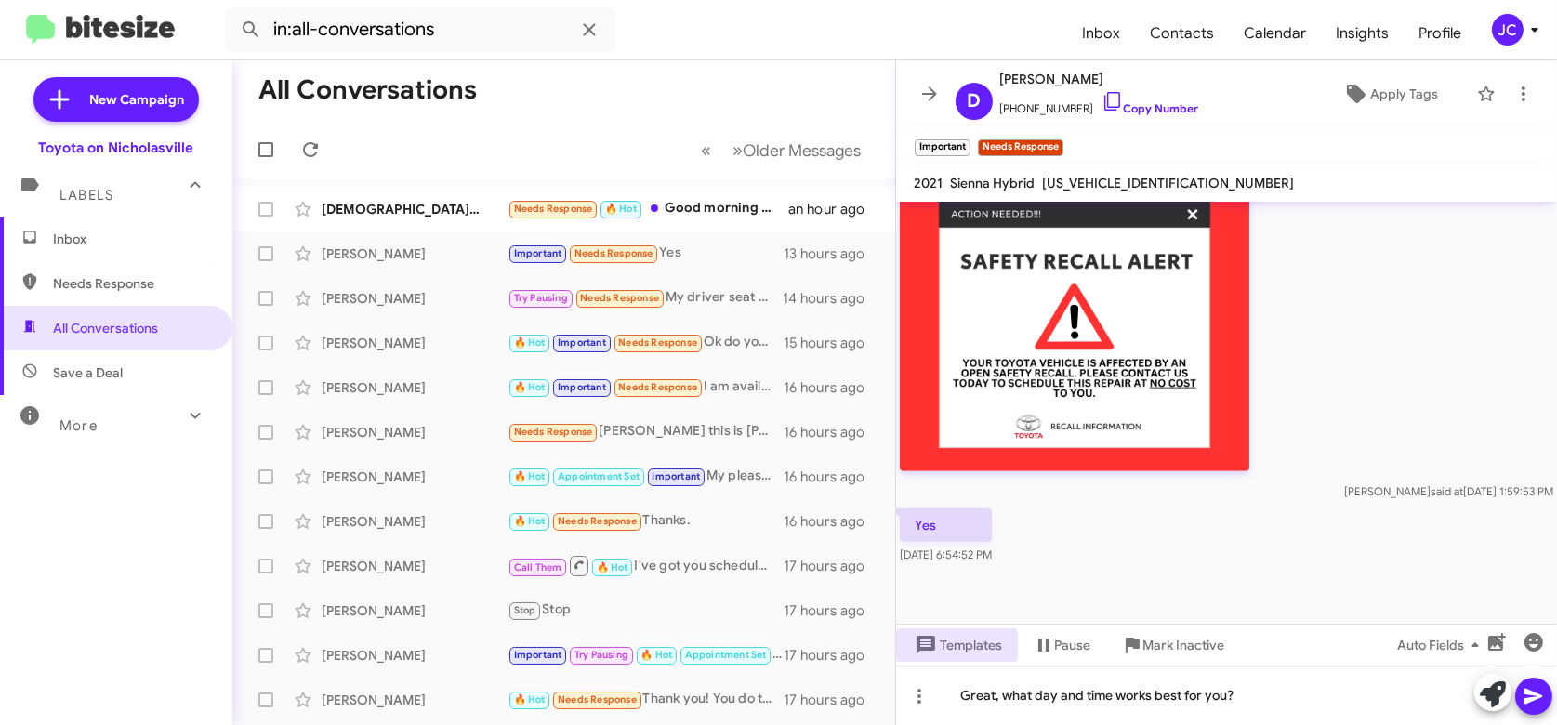
click at [1522, 697] on icon at bounding box center [1533, 696] width 22 height 22
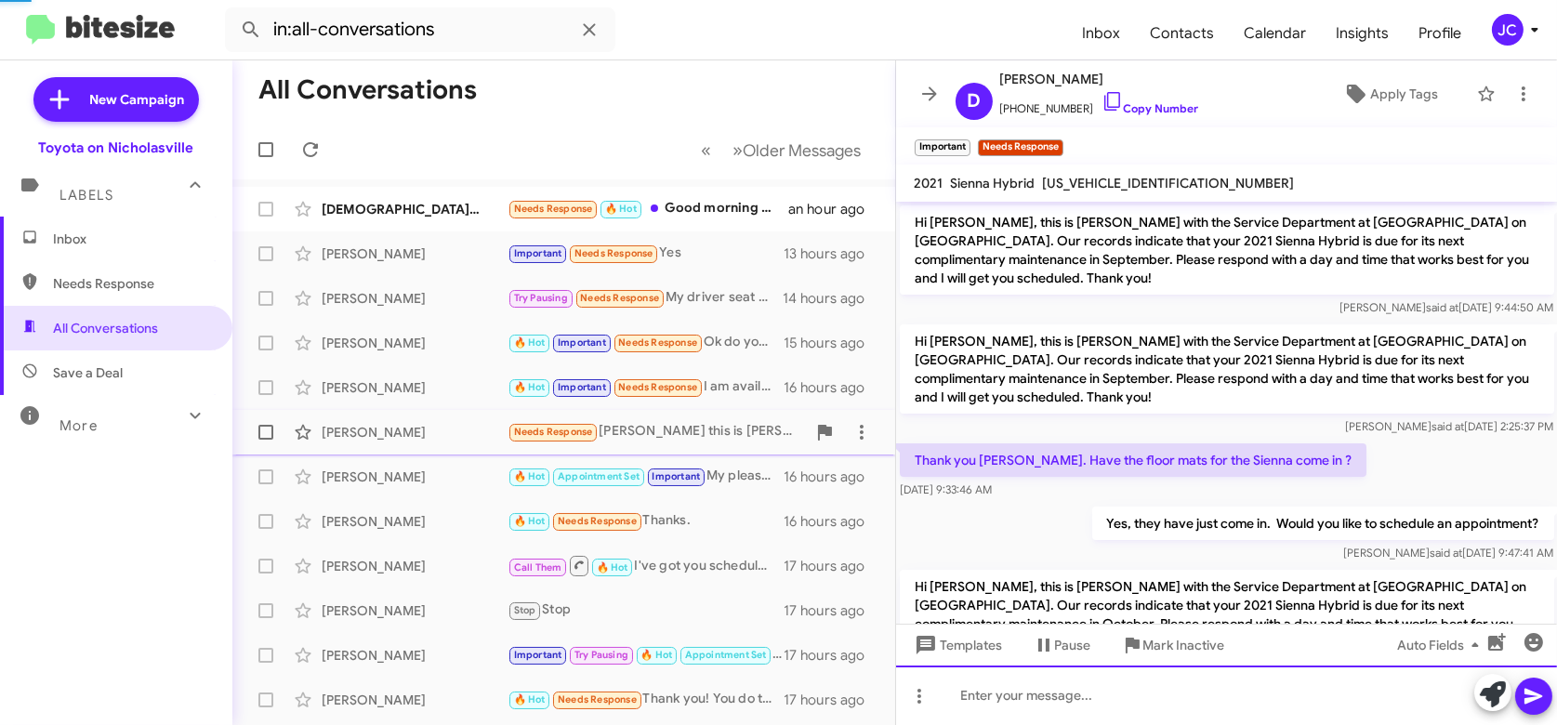
scroll to position [93, 0]
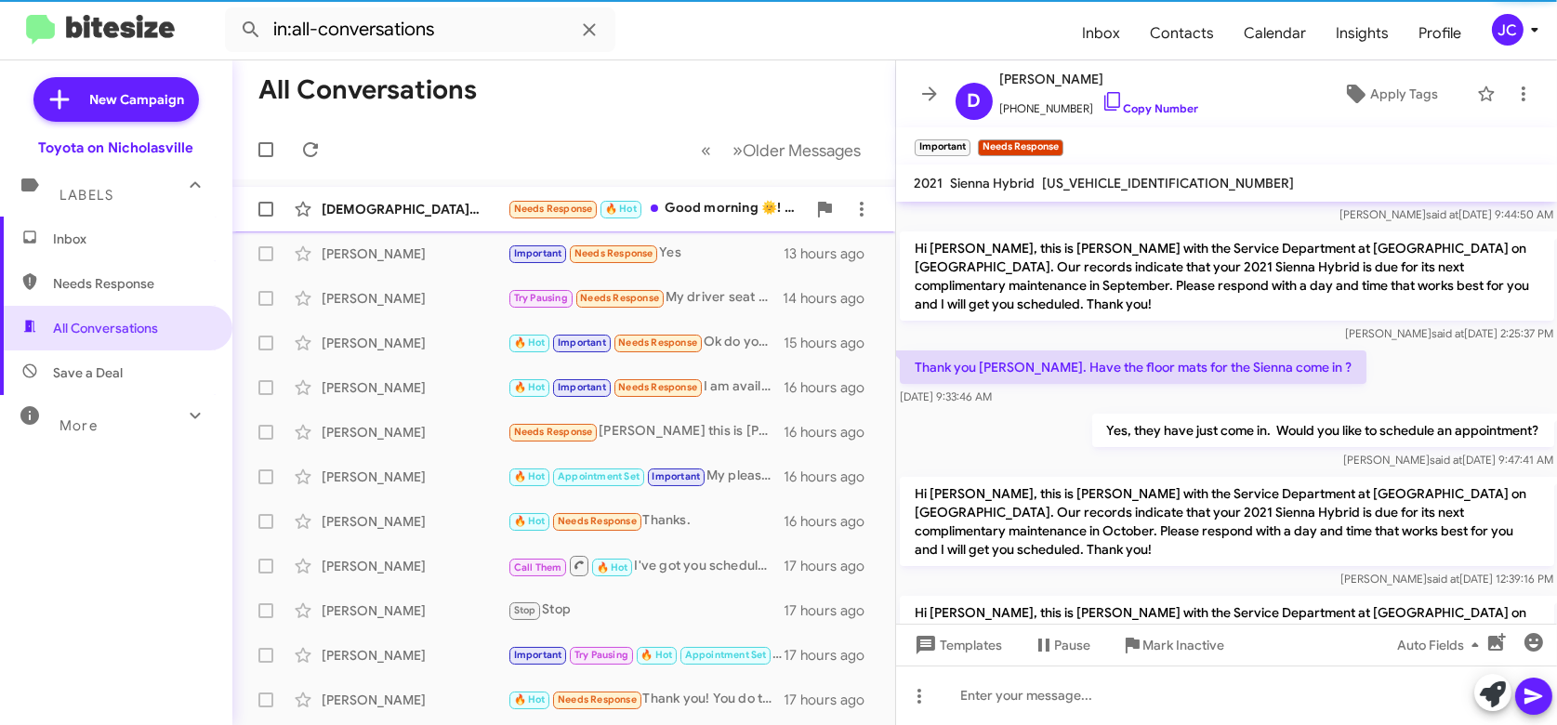
click at [422, 213] on div "[DEMOGRAPHIC_DATA][PERSON_NAME]" at bounding box center [415, 209] width 186 height 19
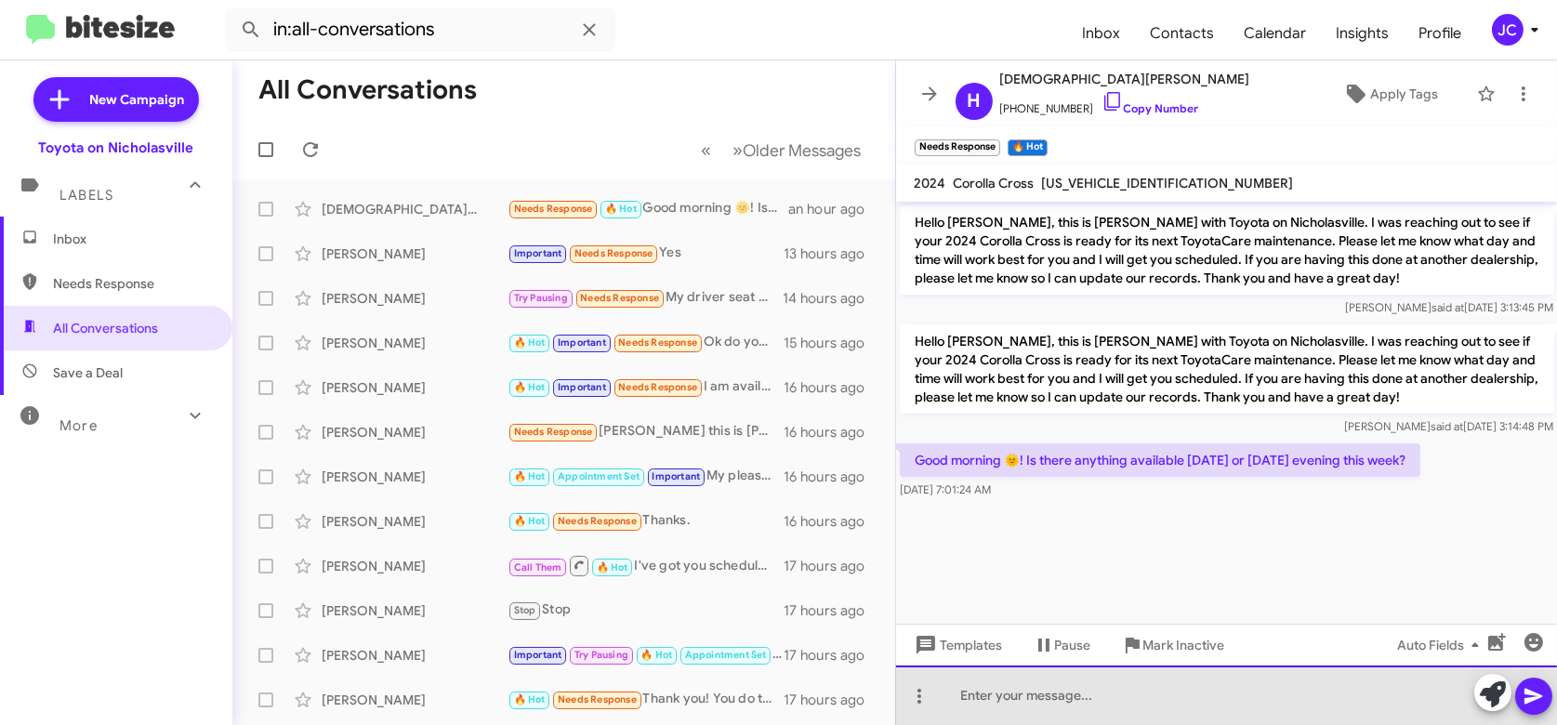
click at [1123, 676] on div at bounding box center [1227, 694] width 662 height 59
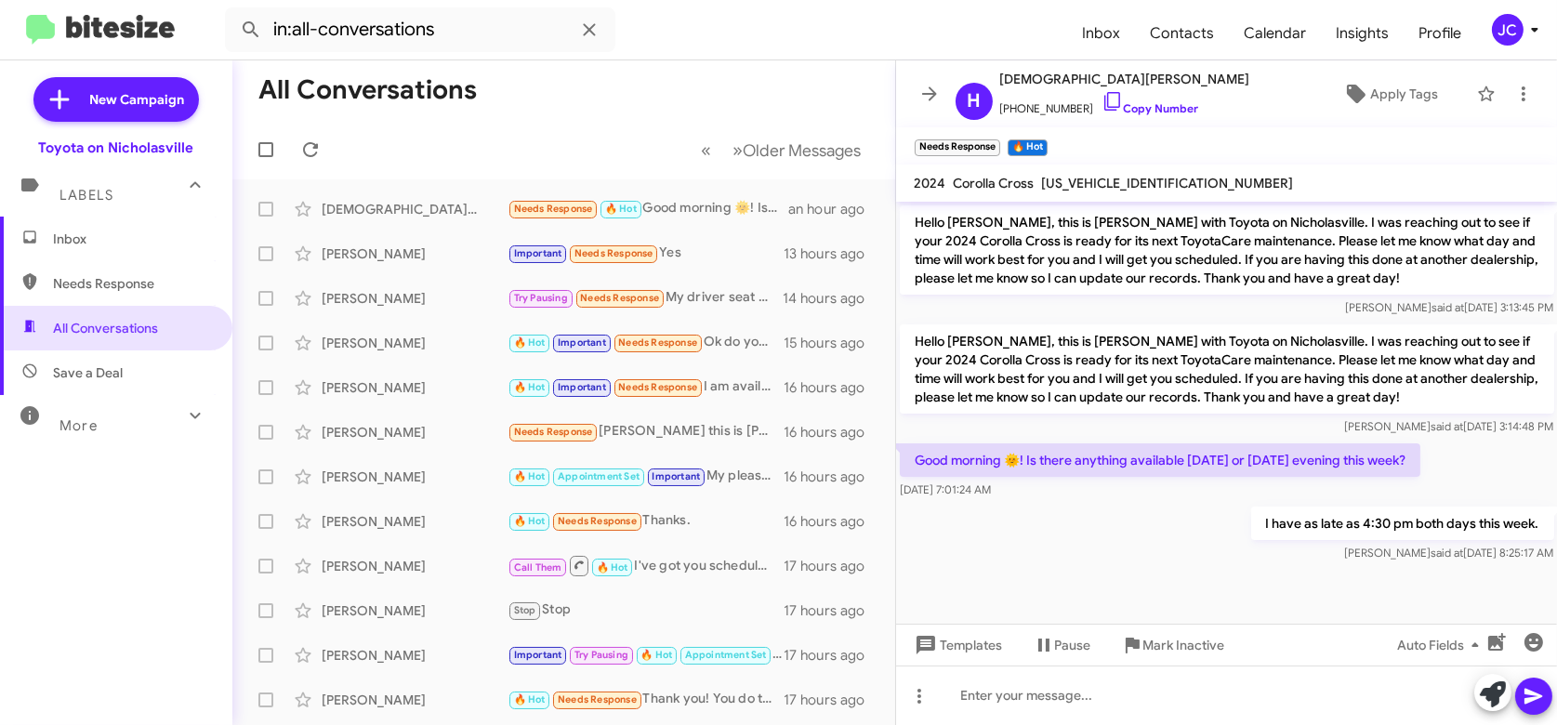
click at [132, 227] on span "Inbox" at bounding box center [116, 239] width 232 height 45
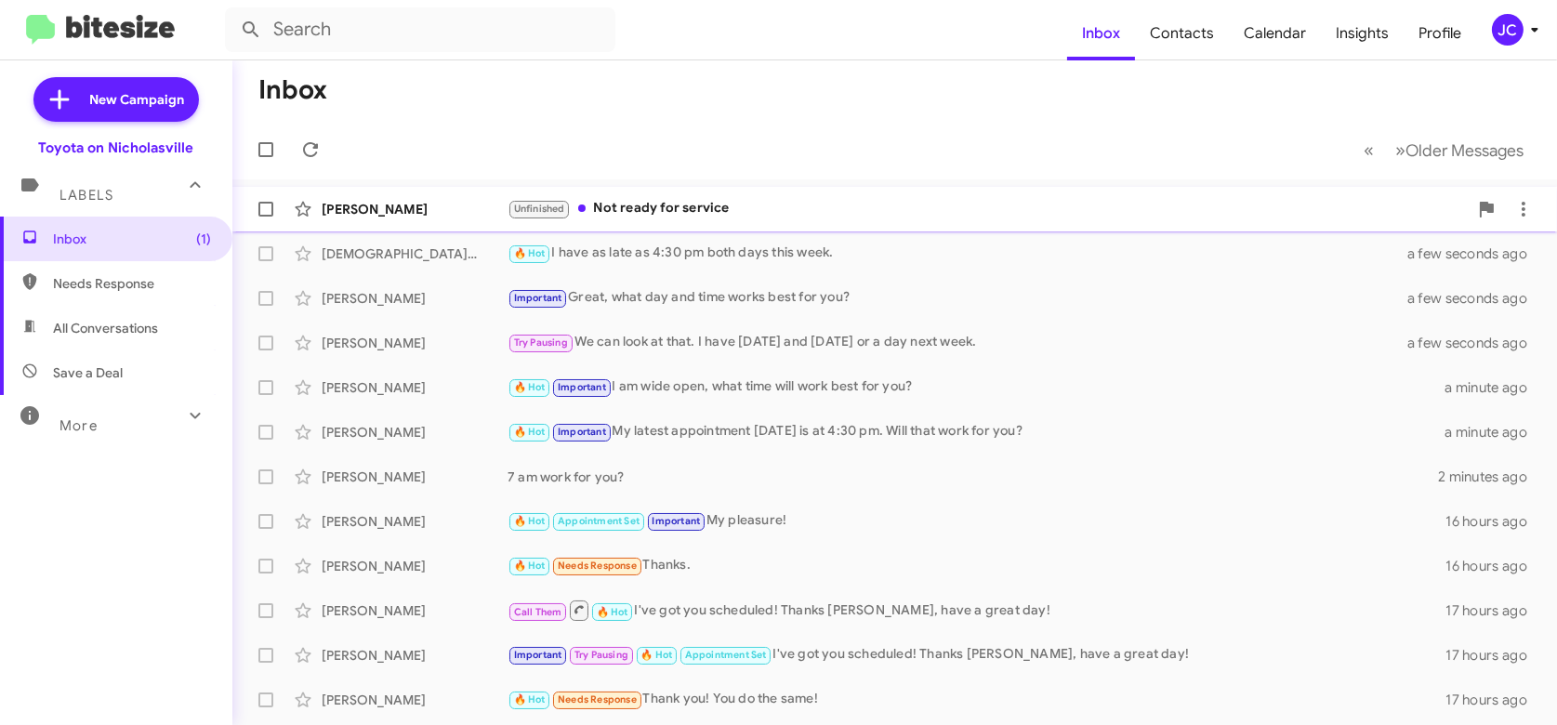
click at [414, 210] on div "[PERSON_NAME]" at bounding box center [415, 209] width 186 height 19
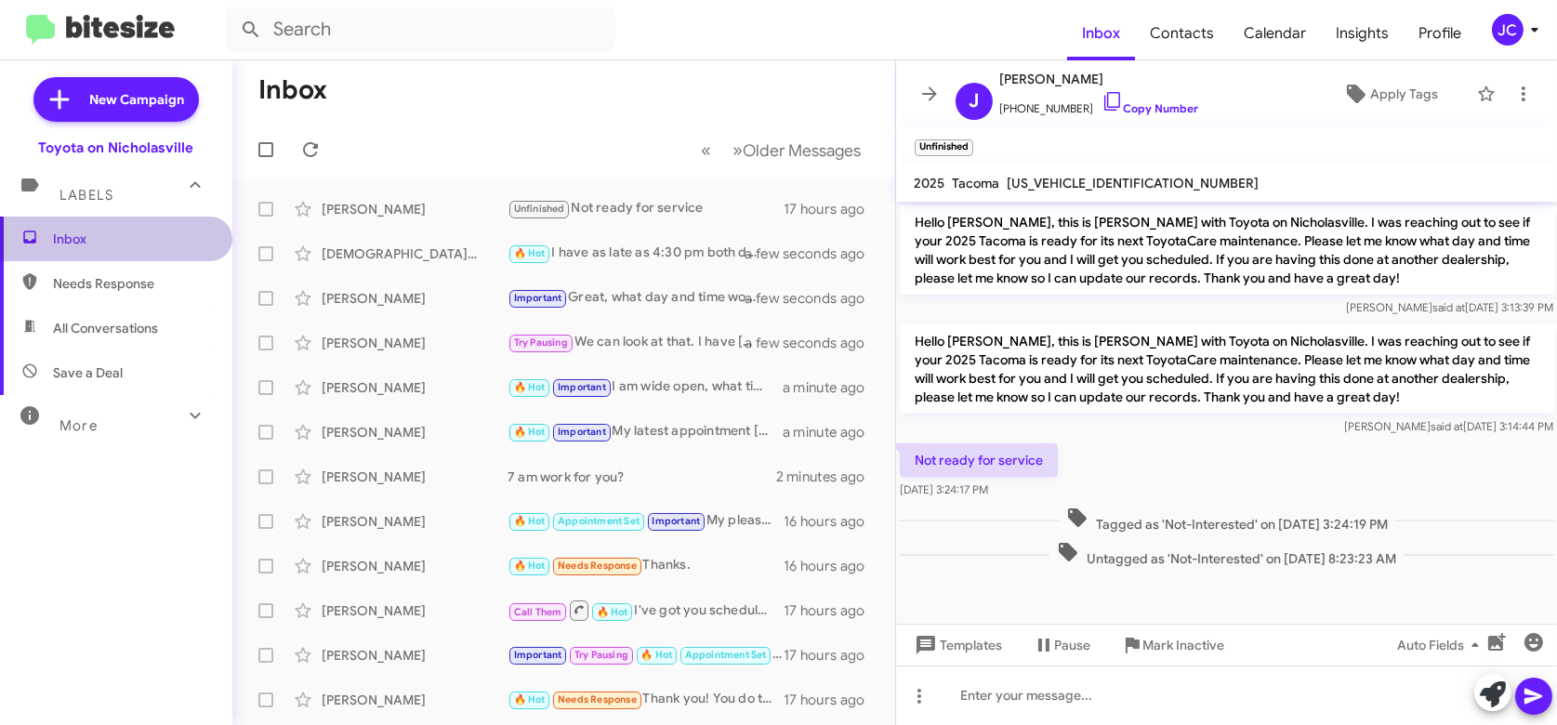
click at [122, 242] on span "Inbox" at bounding box center [132, 239] width 158 height 19
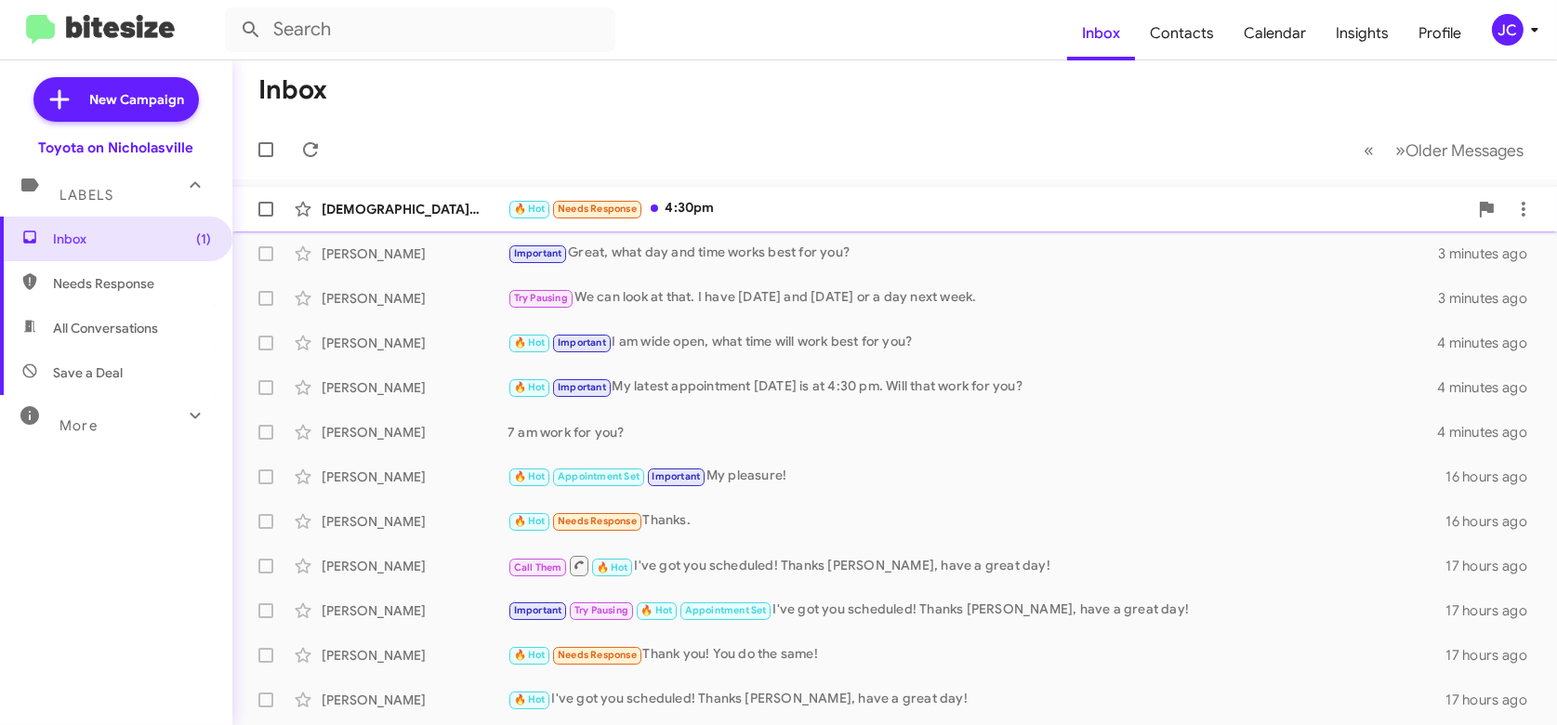
drag, startPoint x: 470, startPoint y: 206, endPoint x: 424, endPoint y: 208, distance: 46.5
click at [469, 206] on div "[DEMOGRAPHIC_DATA][PERSON_NAME]" at bounding box center [415, 209] width 186 height 19
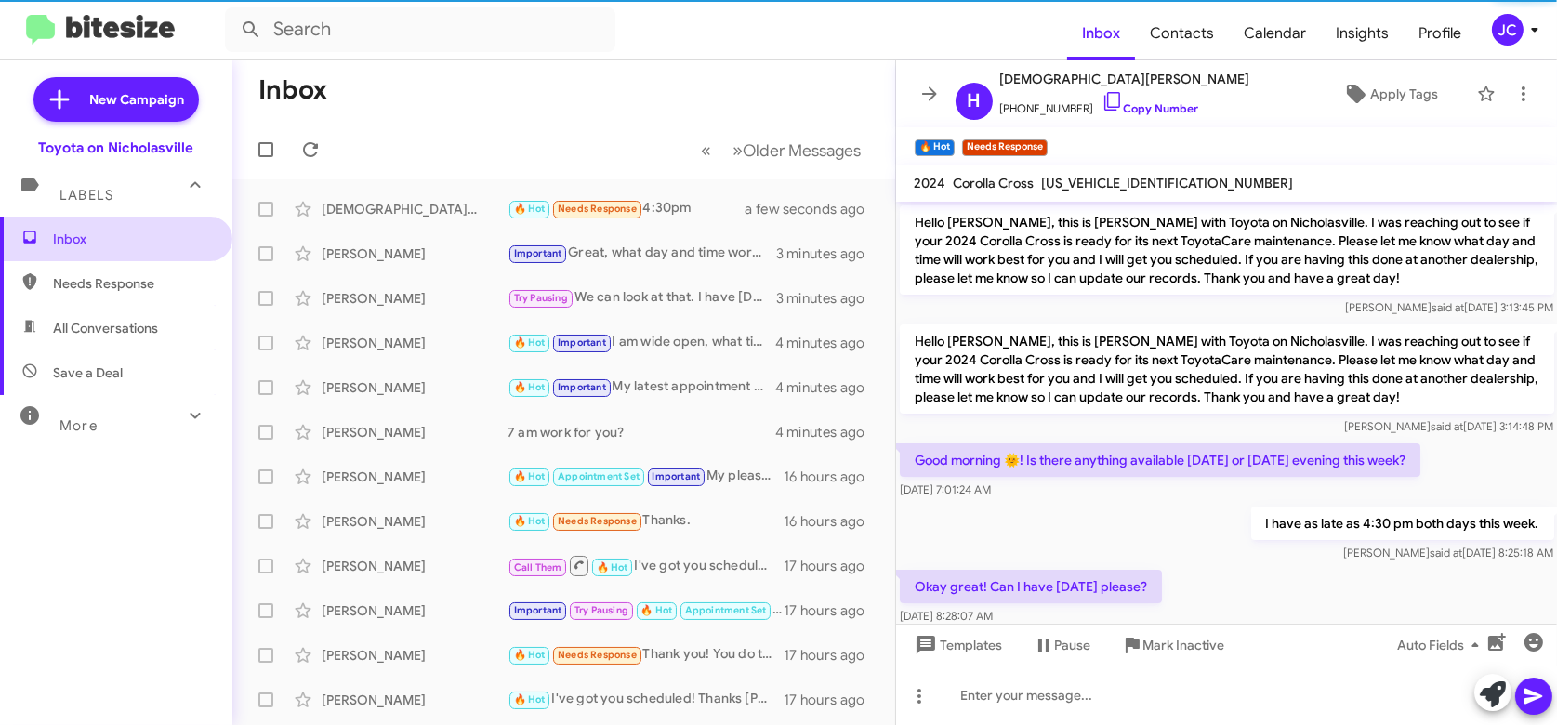
scroll to position [59, 0]
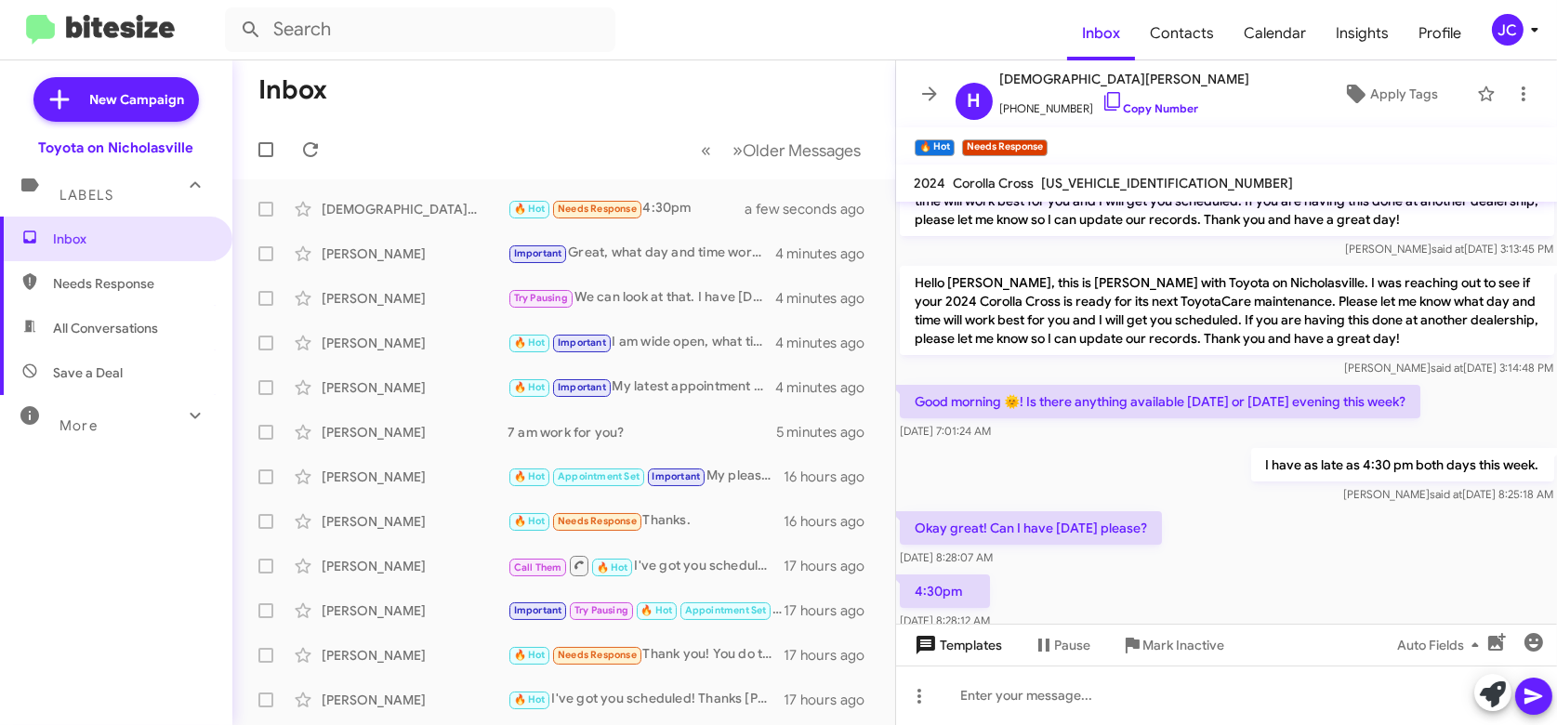
click at [983, 640] on span "Templates" at bounding box center [957, 644] width 92 height 33
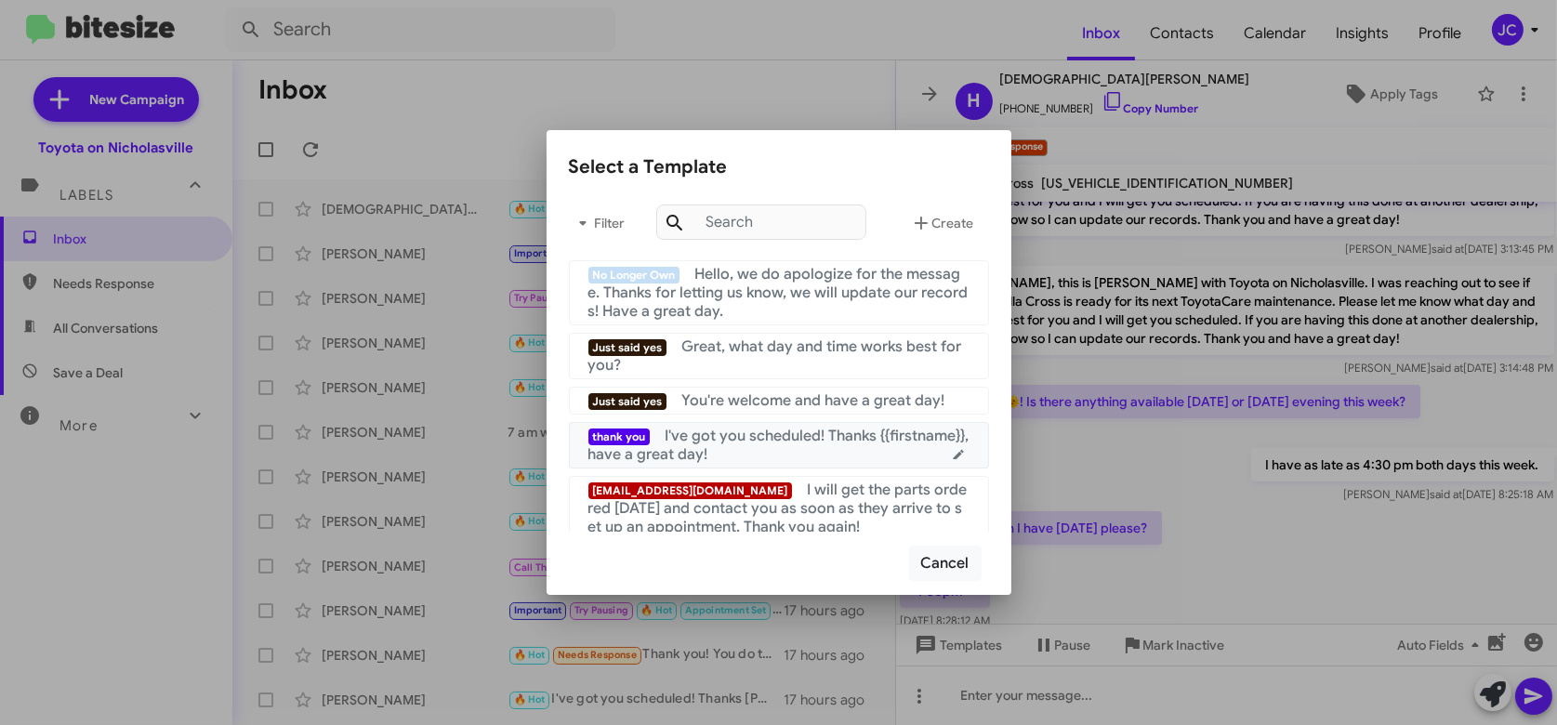
click at [843, 441] on span "I've got you scheduled! Thanks {{firstname}}, have a great day!" at bounding box center [778, 445] width 381 height 37
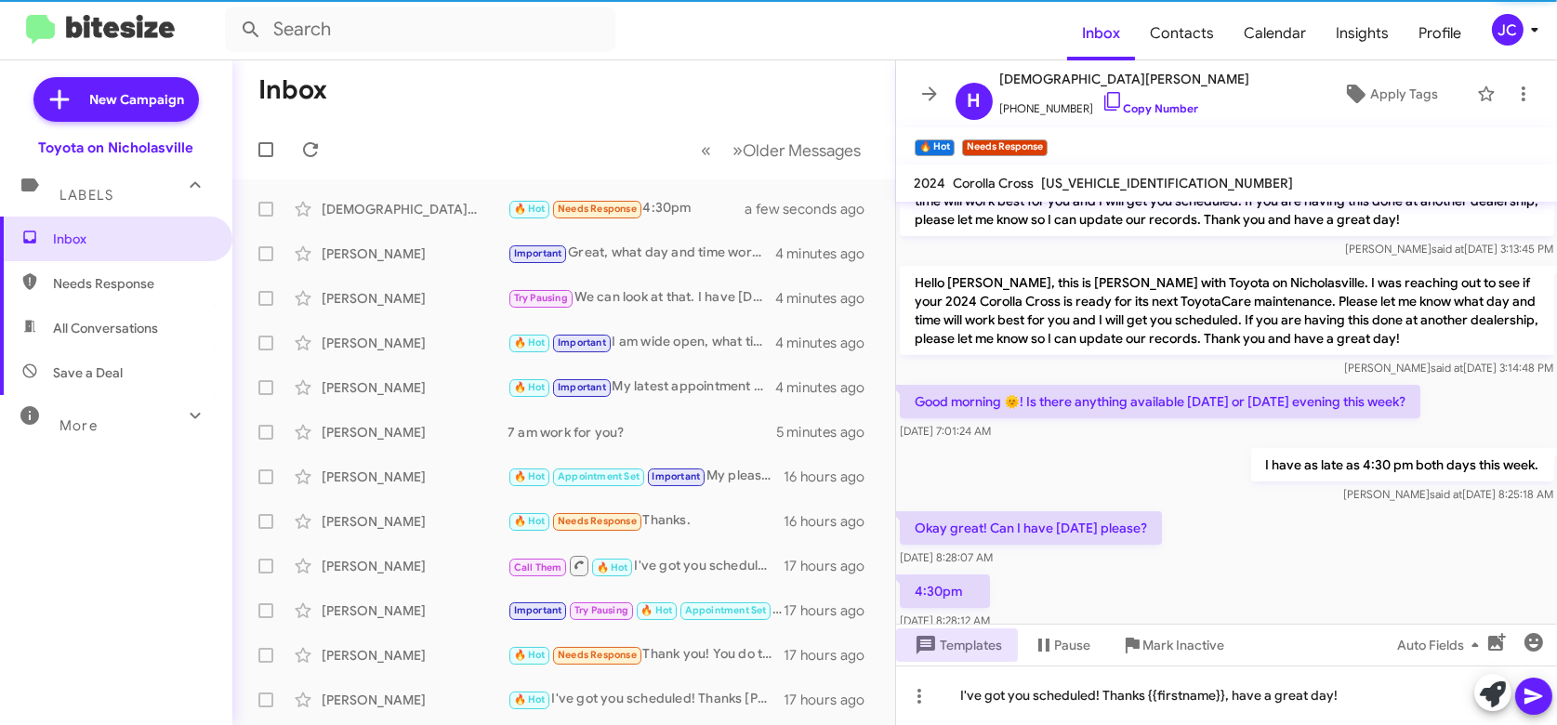
click at [1538, 690] on icon at bounding box center [1533, 696] width 22 height 22
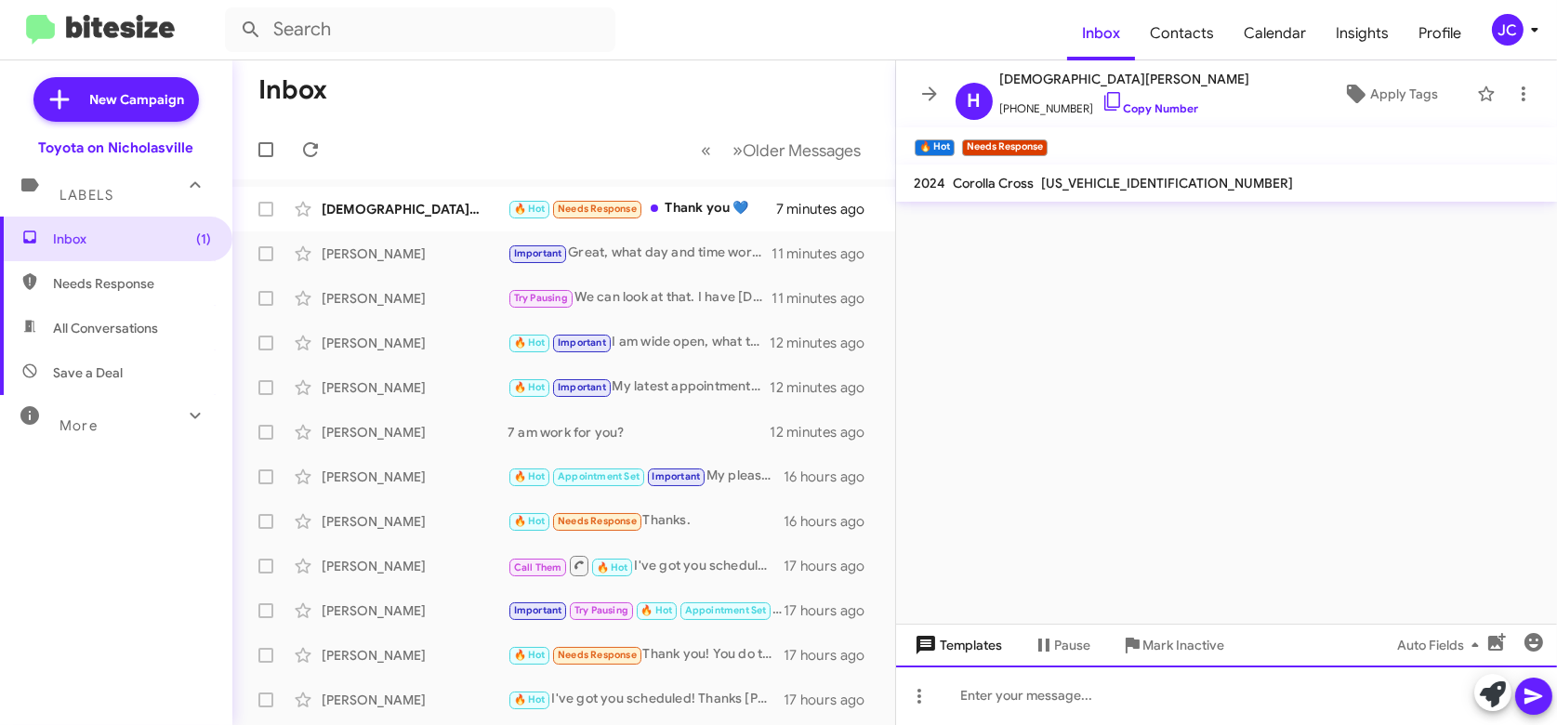
scroll to position [0, 0]
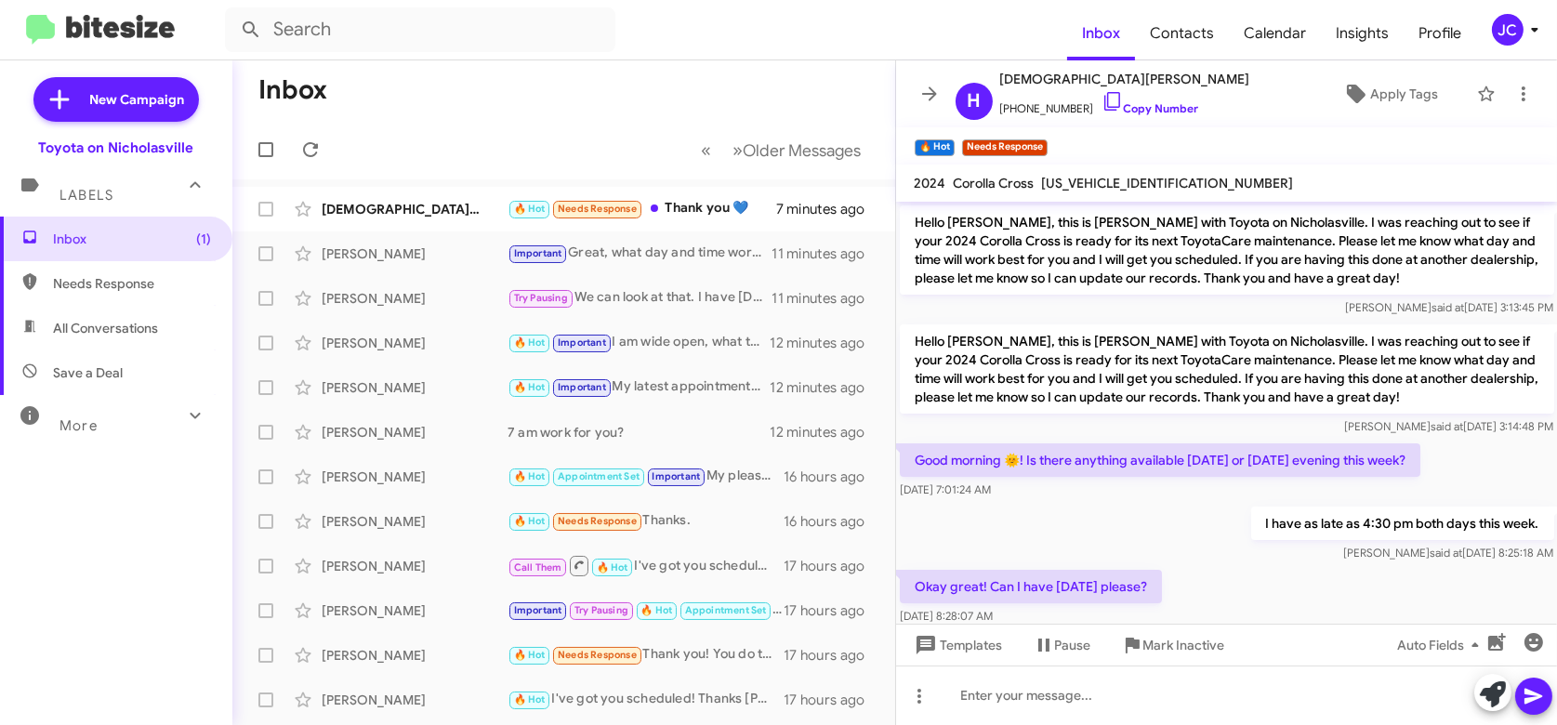
click at [481, 120] on mat-toolbar-row "« Previous » Next Older Messages" at bounding box center [563, 149] width 663 height 59
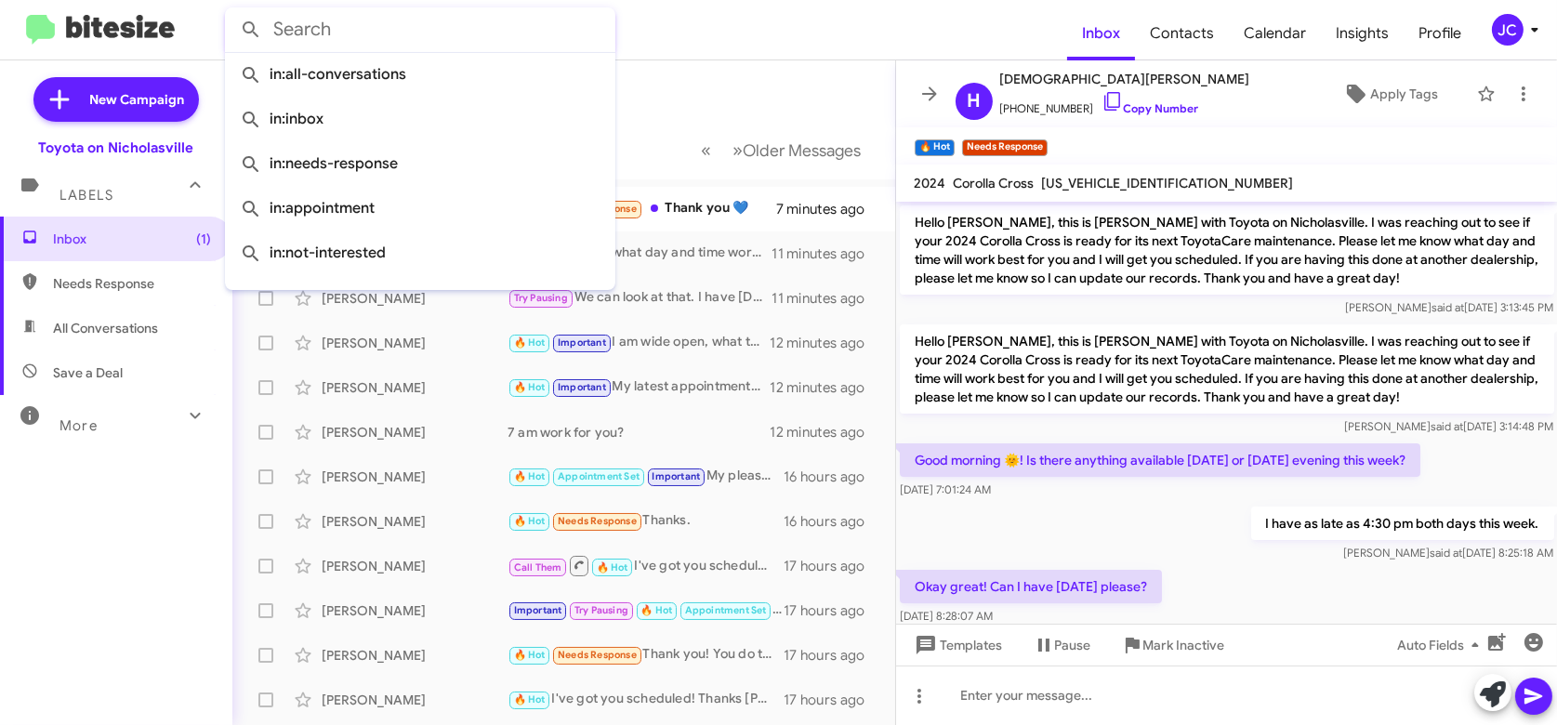
click at [321, 34] on input "text" at bounding box center [420, 29] width 390 height 45
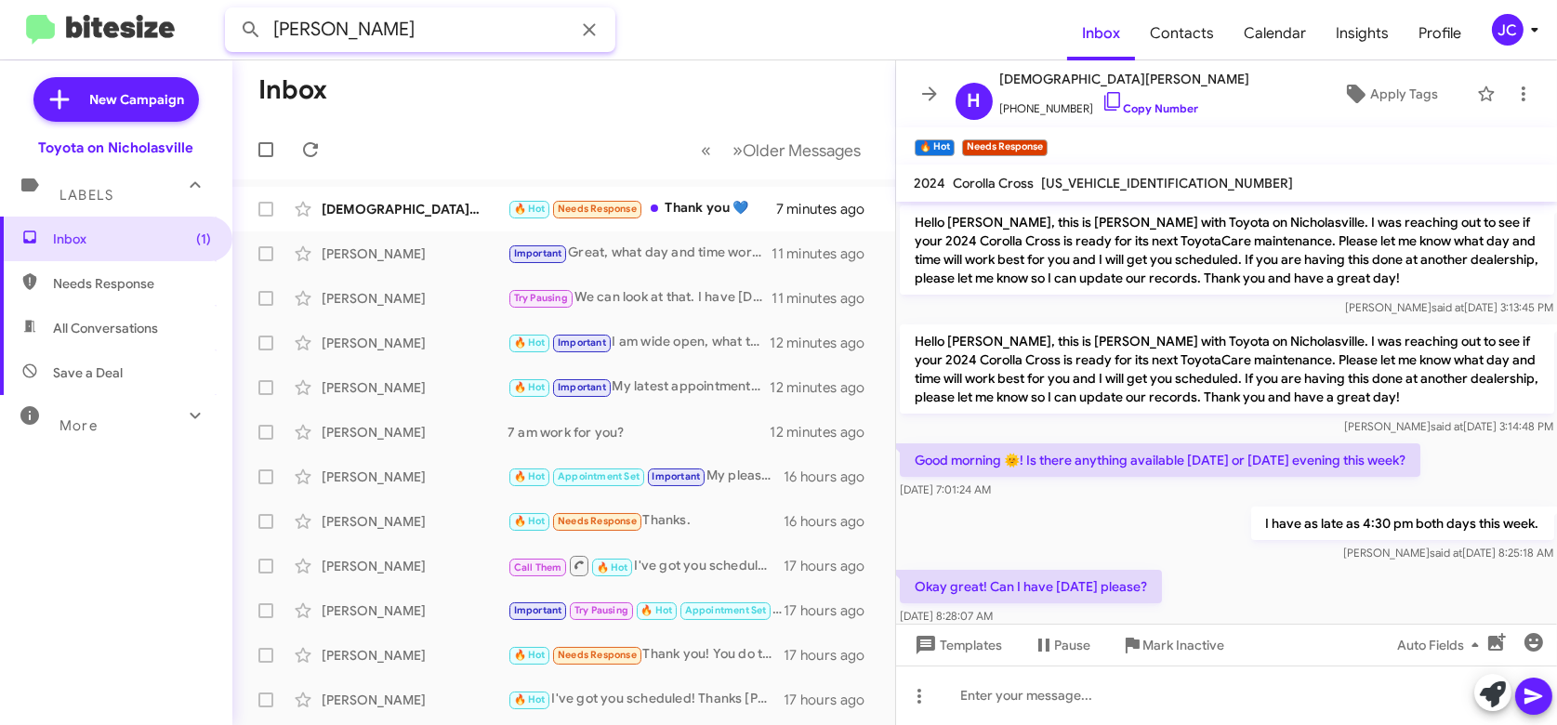
click at [232, 11] on button at bounding box center [250, 29] width 37 height 37
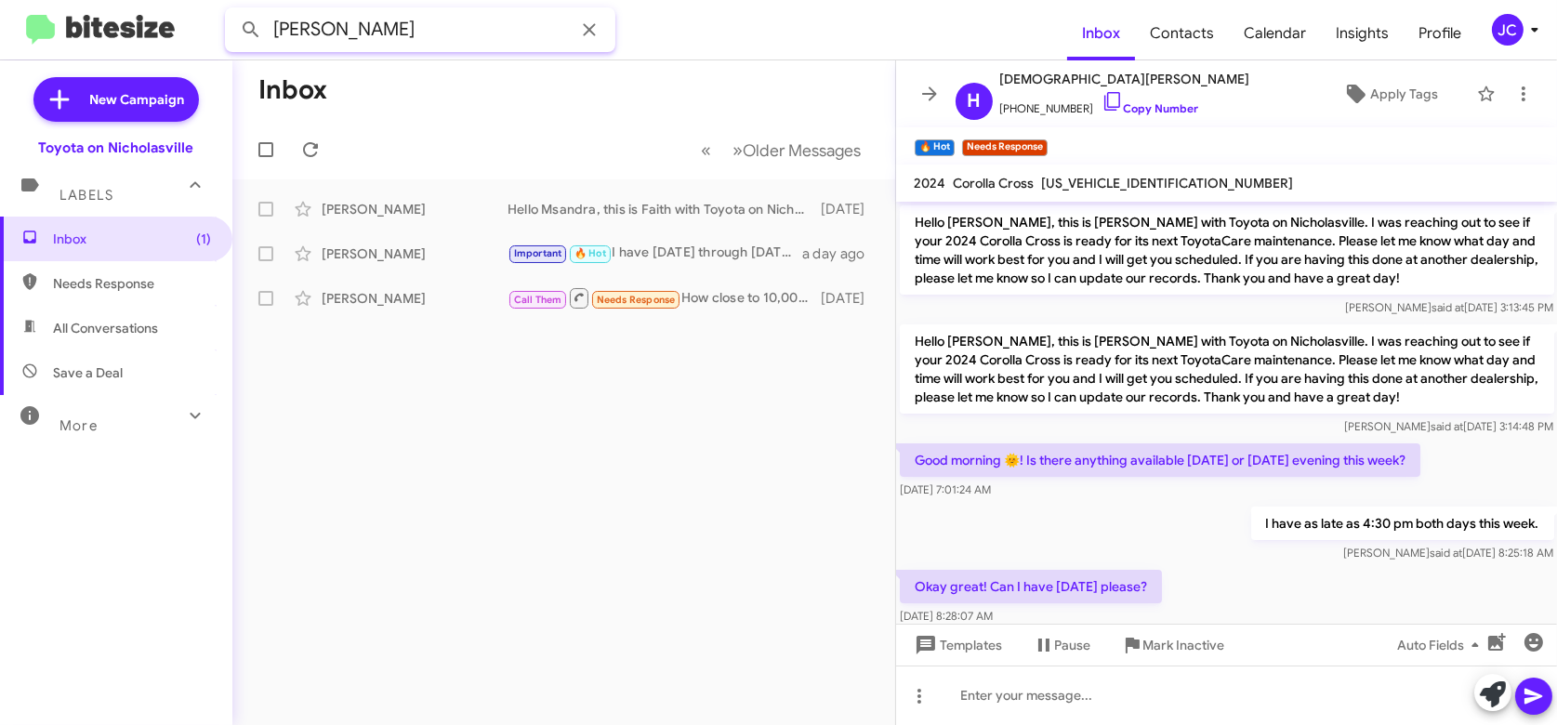
drag, startPoint x: 380, startPoint y: 25, endPoint x: -730, endPoint y: 38, distance: 1110.6
click at [0, 38] on html "[PERSON_NAME] Inbox Contacts Calendar Insights Profile JC New Campaign Toyota o…" at bounding box center [778, 362] width 1557 height 725
click at [232, 11] on button at bounding box center [250, 29] width 37 height 37
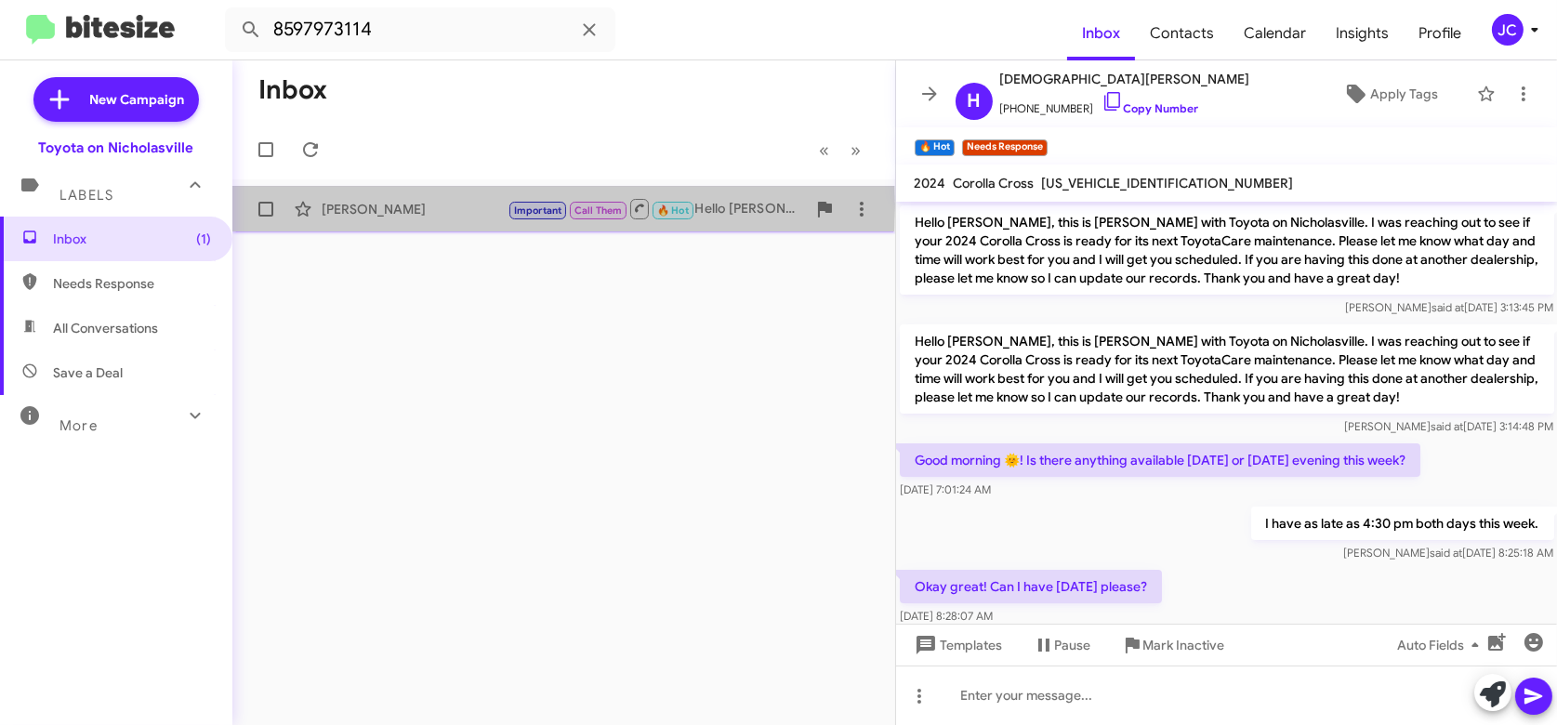
click at [370, 206] on div "[PERSON_NAME]" at bounding box center [415, 209] width 186 height 19
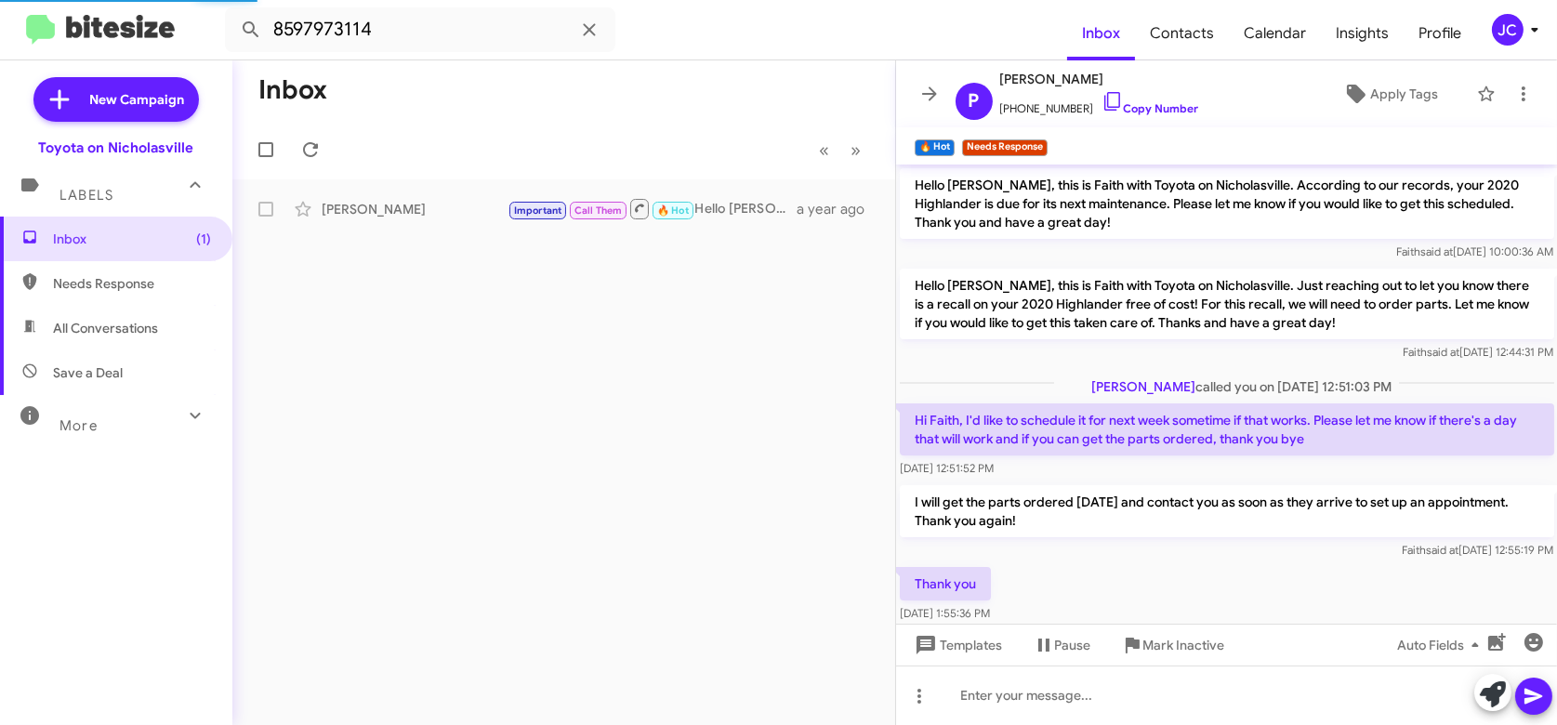
scroll to position [1111, 0]
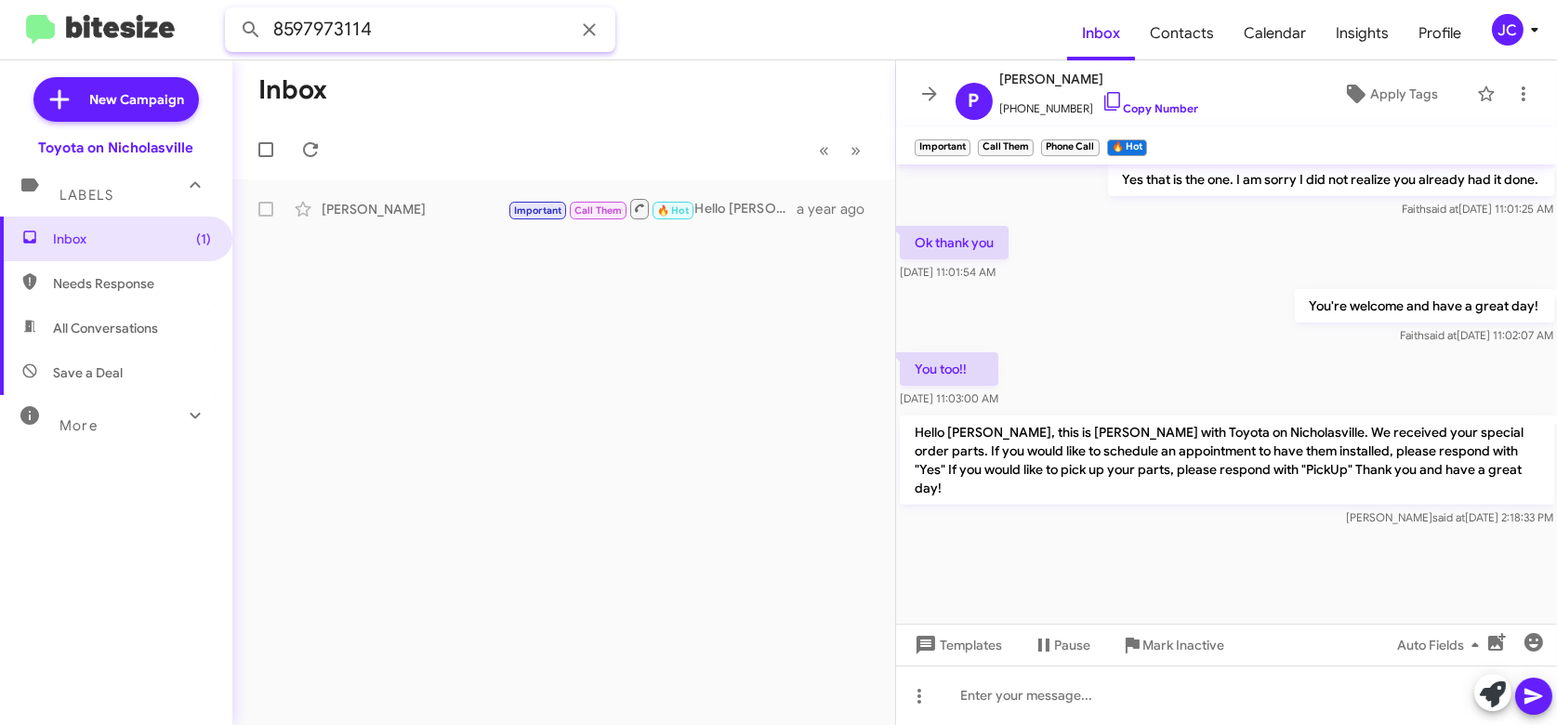
click at [370, 23] on input "8597973114" at bounding box center [420, 29] width 390 height 45
click at [232, 11] on button at bounding box center [250, 29] width 37 height 37
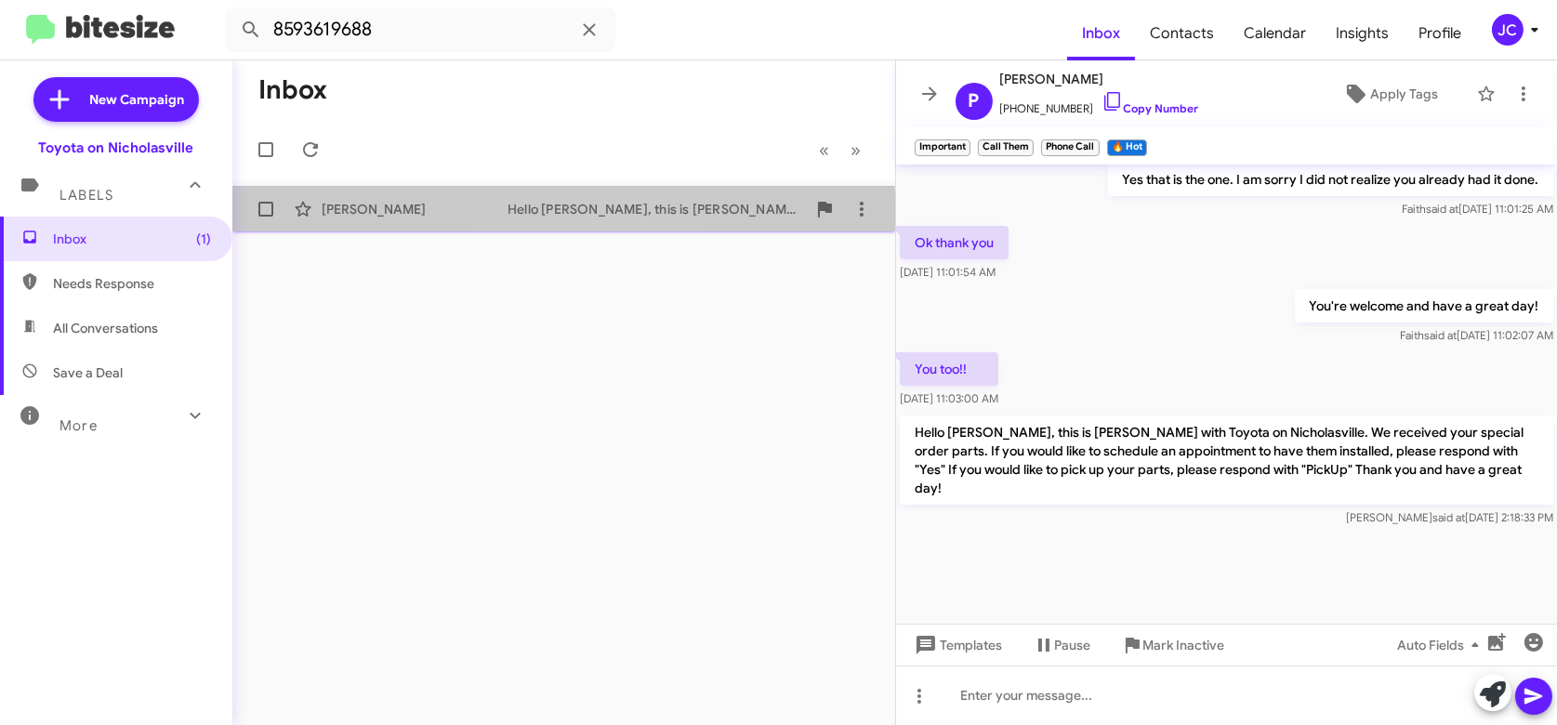
click at [563, 216] on div "Hello [PERSON_NAME], this is [PERSON_NAME] with Toyota on Nicholasville. We rec…" at bounding box center [656, 209] width 298 height 19
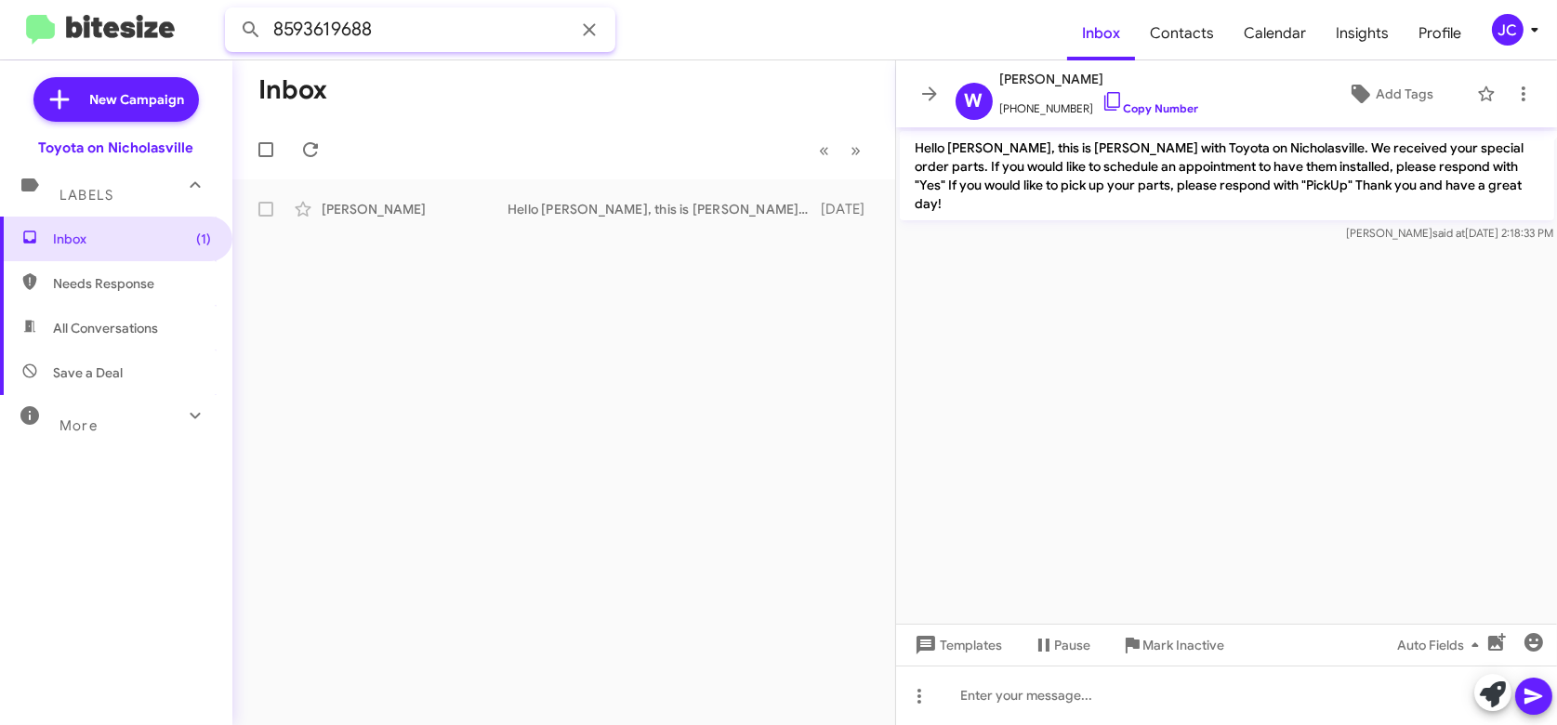
drag, startPoint x: 399, startPoint y: 33, endPoint x: -883, endPoint y: 83, distance: 1282.5
click at [0, 83] on html "8593619688 Inbox Contacts Calendar Insights Profile JC New Campaign Toyota on N…" at bounding box center [778, 362] width 1557 height 725
click at [232, 11] on button at bounding box center [250, 29] width 37 height 37
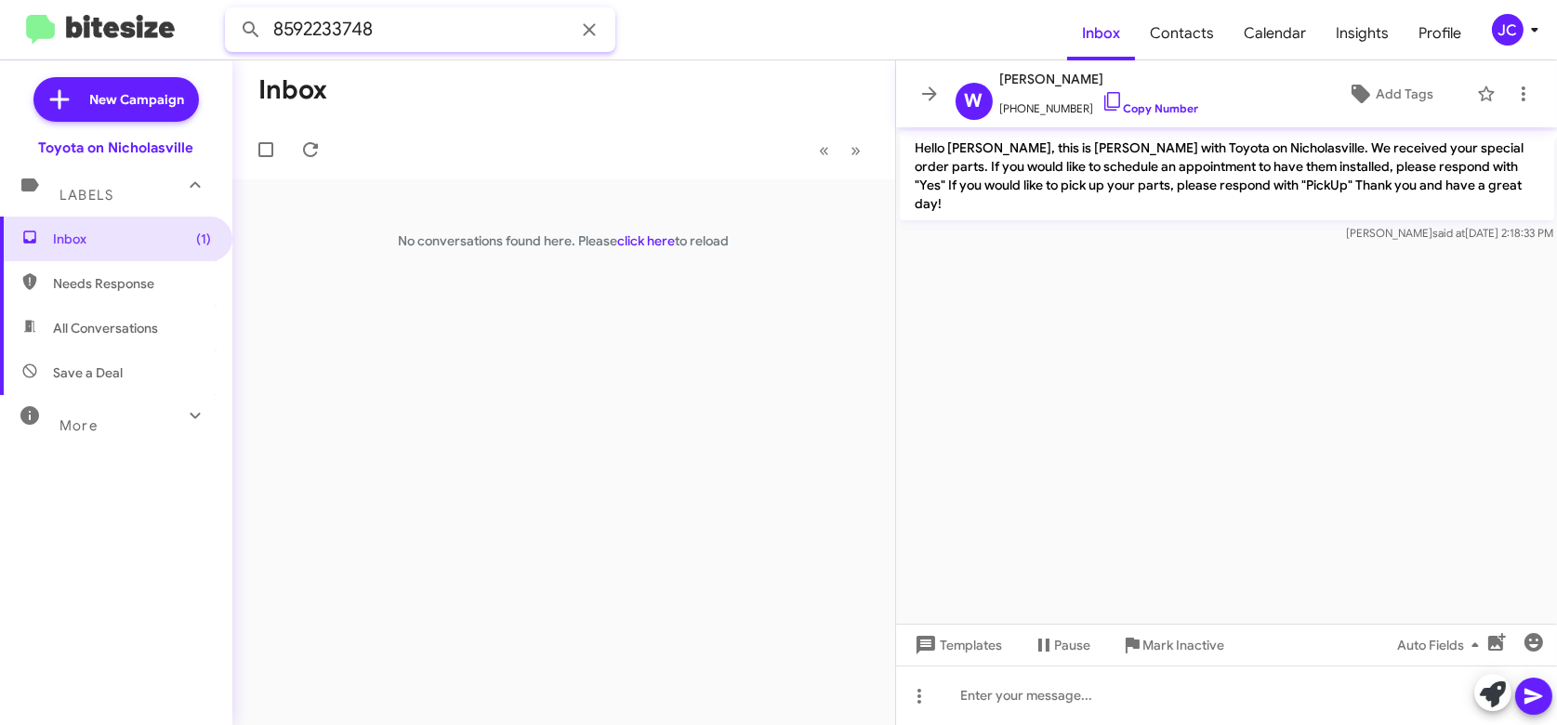
drag, startPoint x: 393, startPoint y: 18, endPoint x: -148, endPoint y: 26, distance: 540.9
click at [0, 26] on html "8592233748 Inbox Contacts Calendar Insights Profile JC New Campaign Toyota on N…" at bounding box center [778, 362] width 1557 height 725
click at [362, 31] on input "8592233748" at bounding box center [420, 29] width 390 height 45
click at [232, 11] on button at bounding box center [250, 29] width 37 height 37
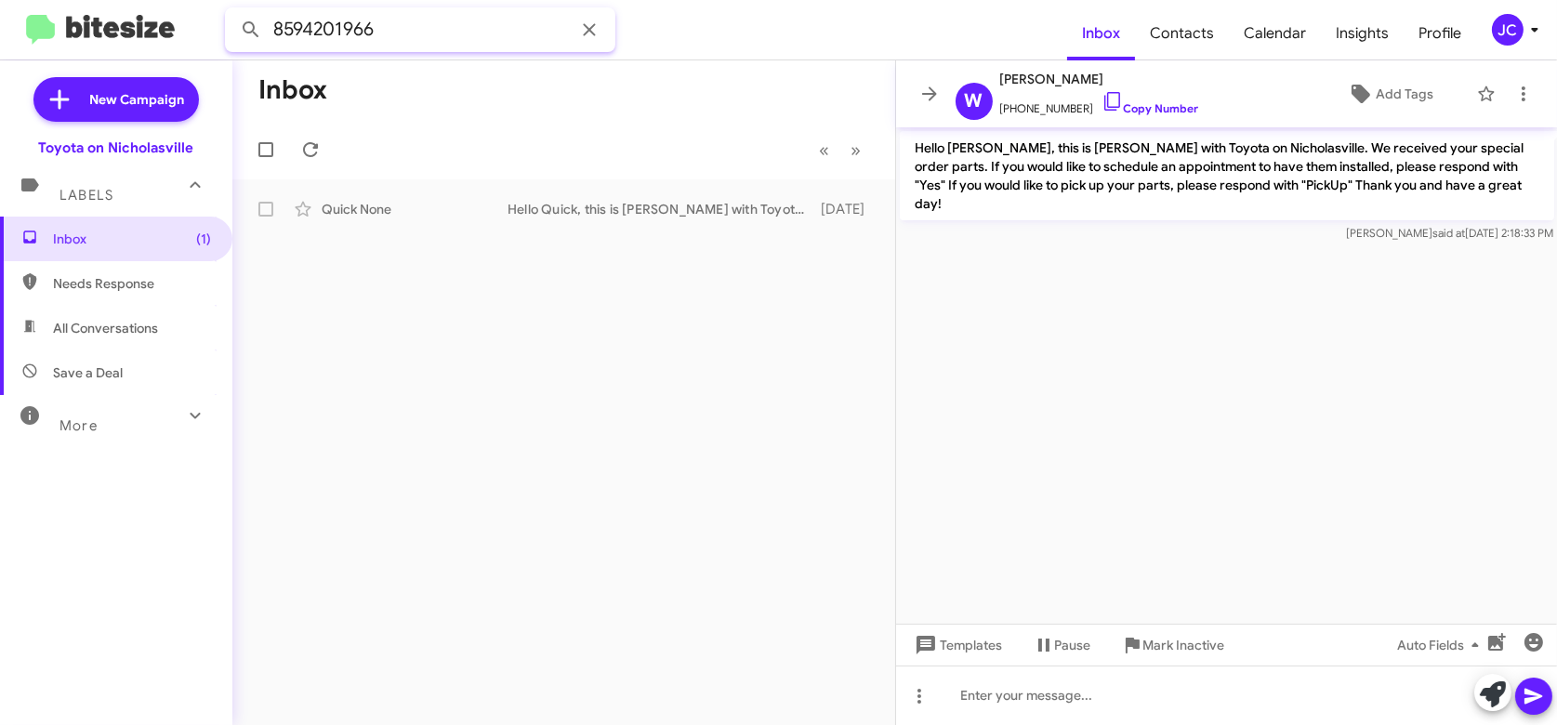
click at [386, 36] on input "8594201966" at bounding box center [420, 29] width 390 height 45
type input "4693795904"
click at [232, 11] on button at bounding box center [250, 29] width 37 height 37
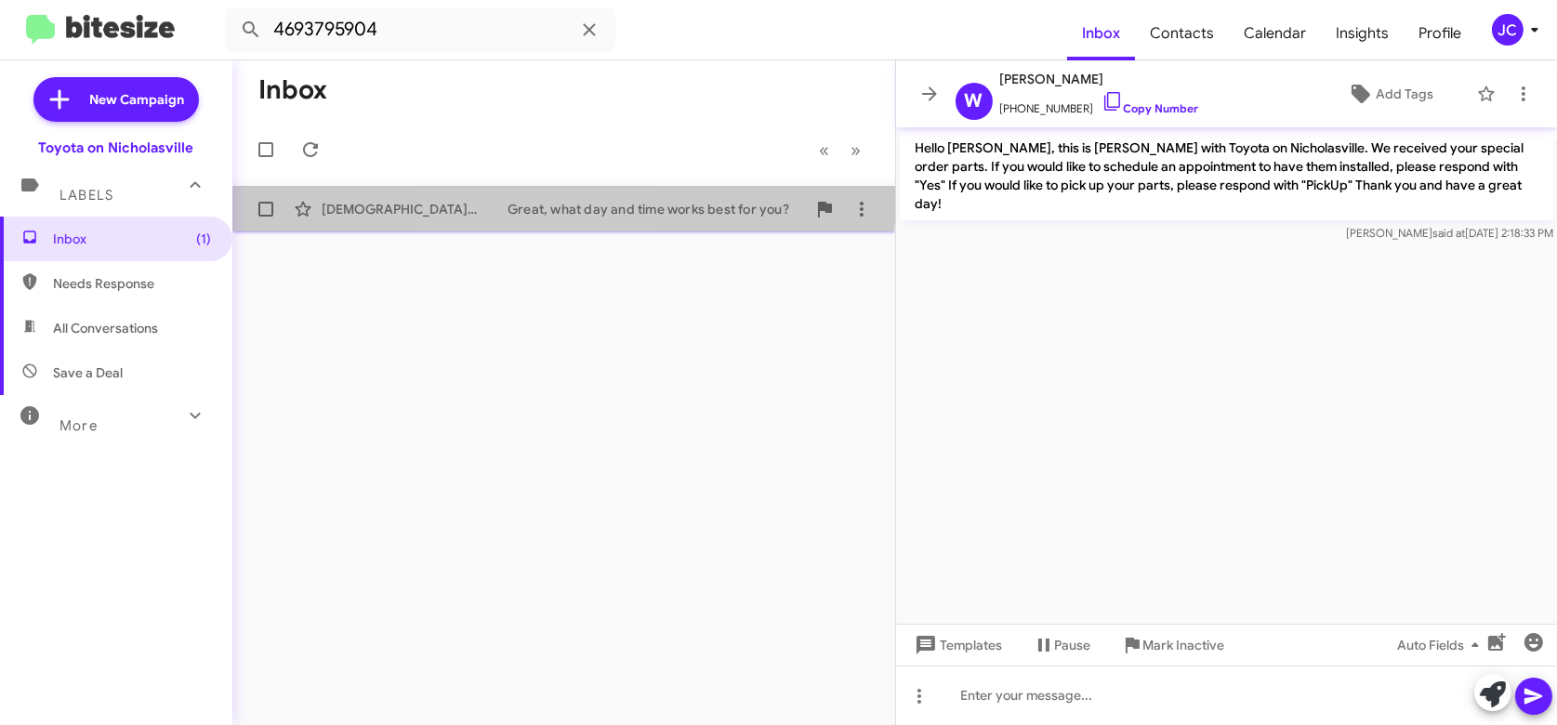
click at [539, 197] on div "[DEMOGRAPHIC_DATA][PERSON_NAME] Great, what day and time works best for you? a …" at bounding box center [563, 209] width 633 height 37
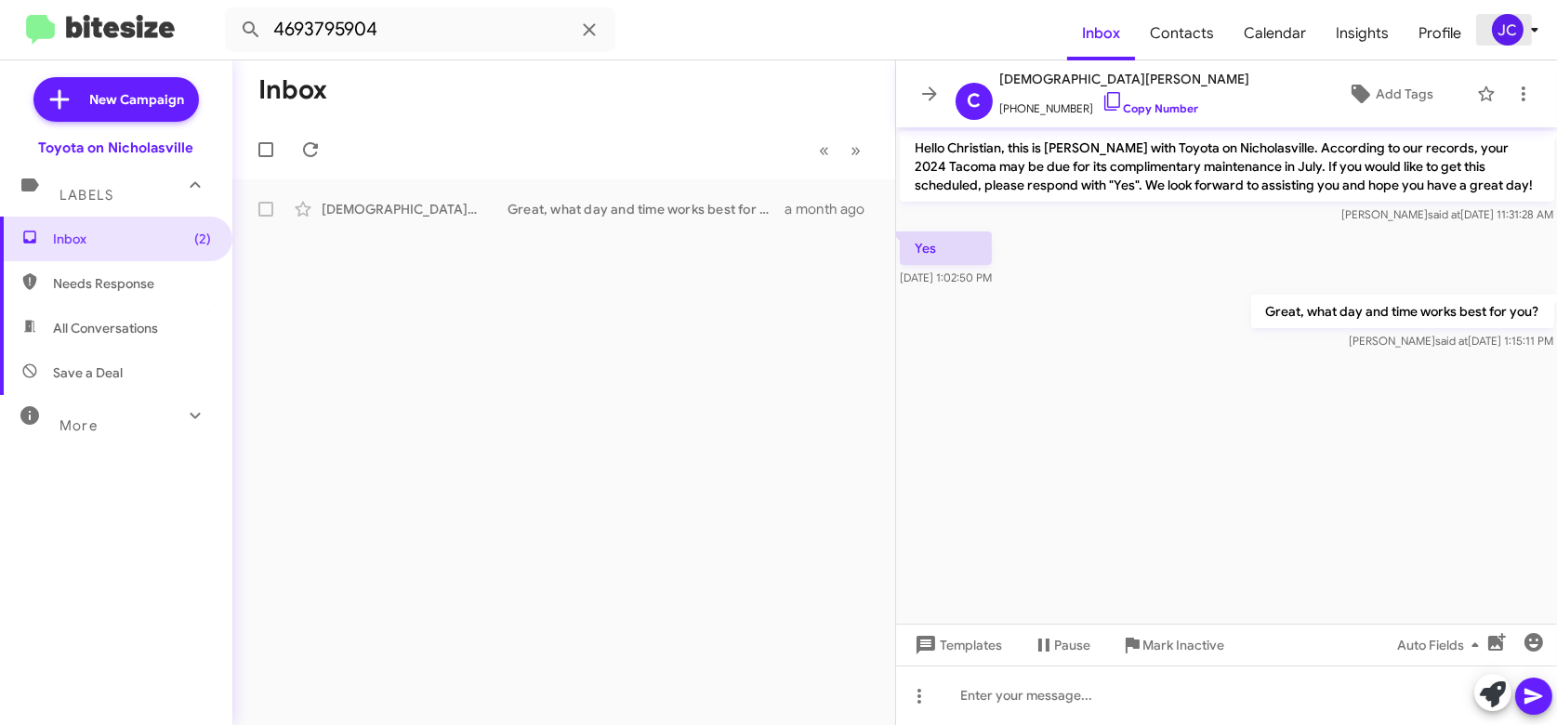
click at [1512, 42] on div "JC" at bounding box center [1508, 30] width 32 height 32
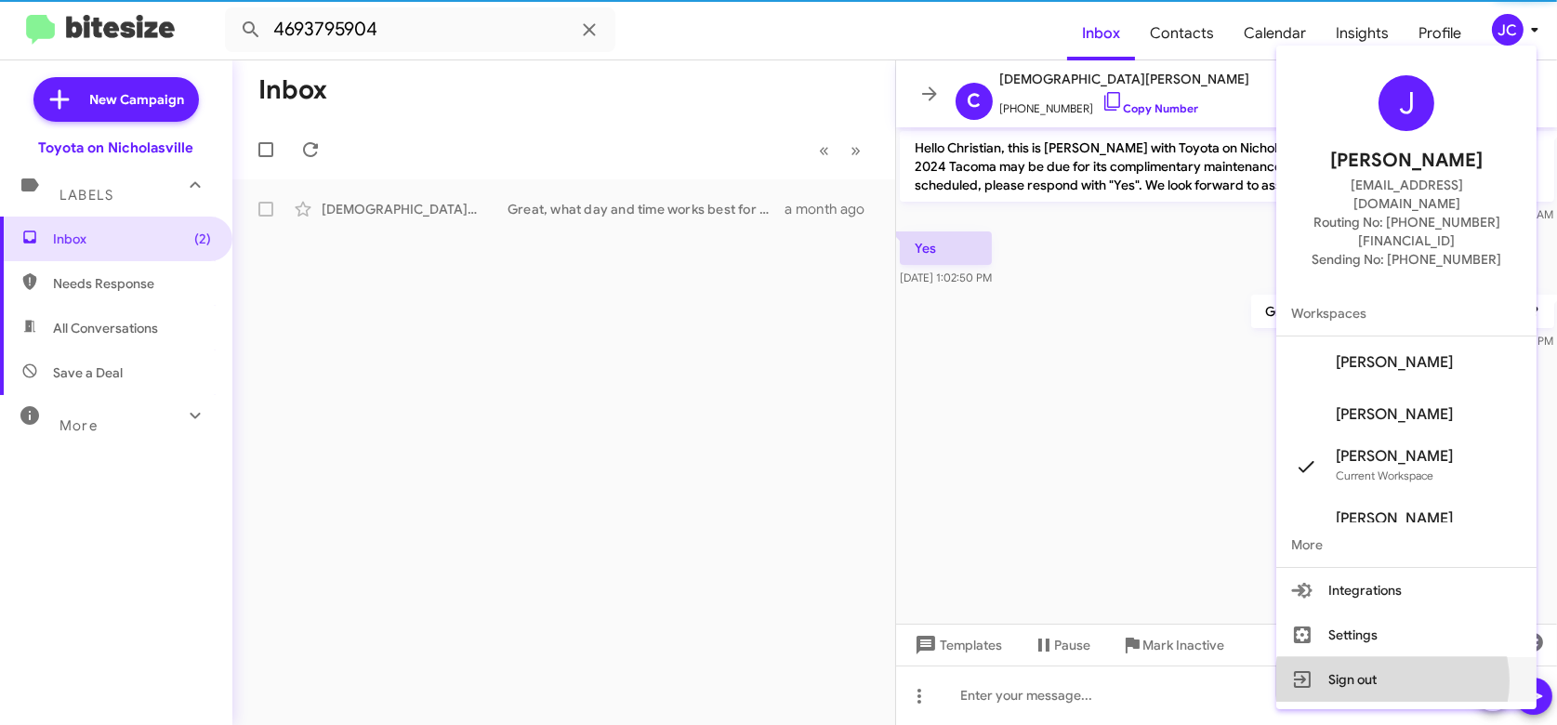
click at [1426, 657] on button "Sign out" at bounding box center [1406, 679] width 260 height 45
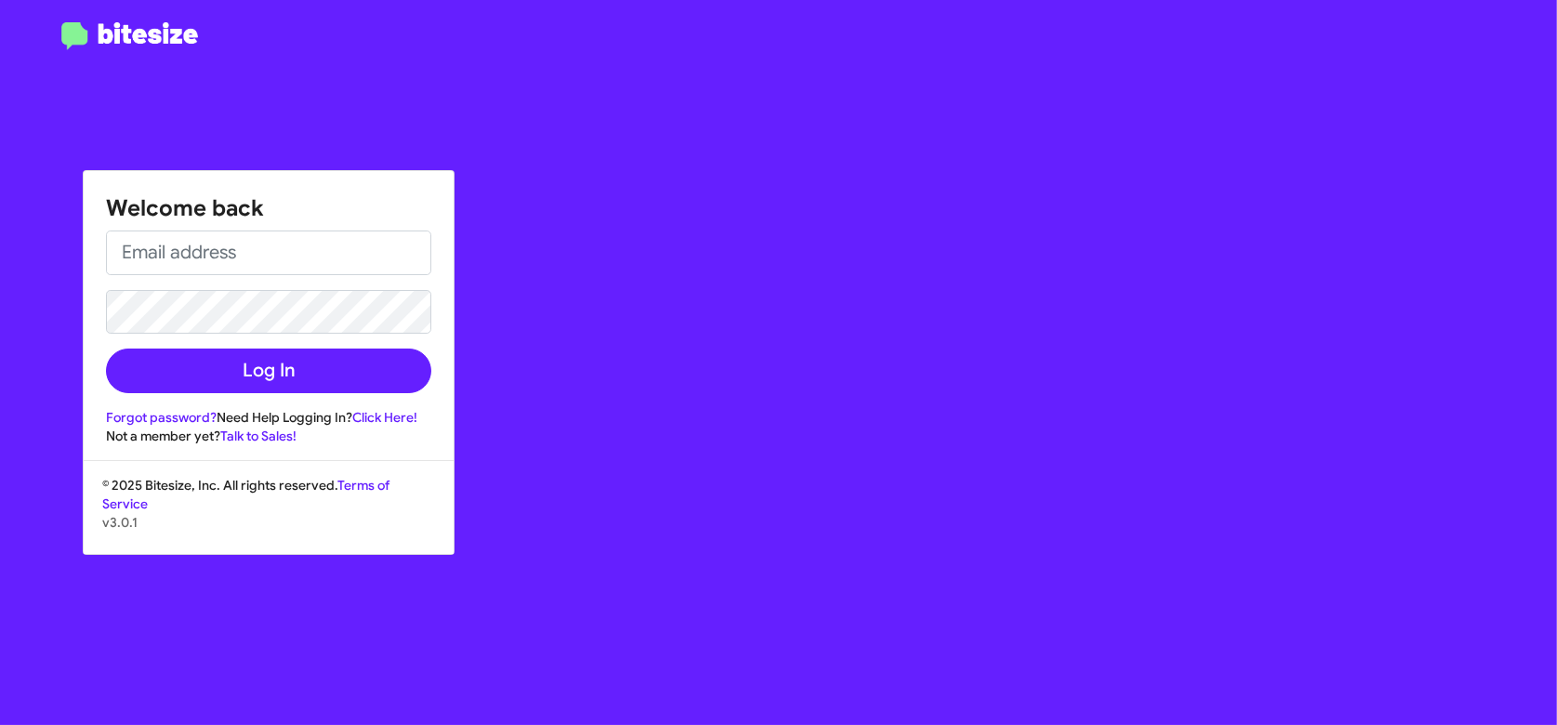
type input "[EMAIL_ADDRESS][DOMAIN_NAME]"
